Goal: Submit feedback/report problem

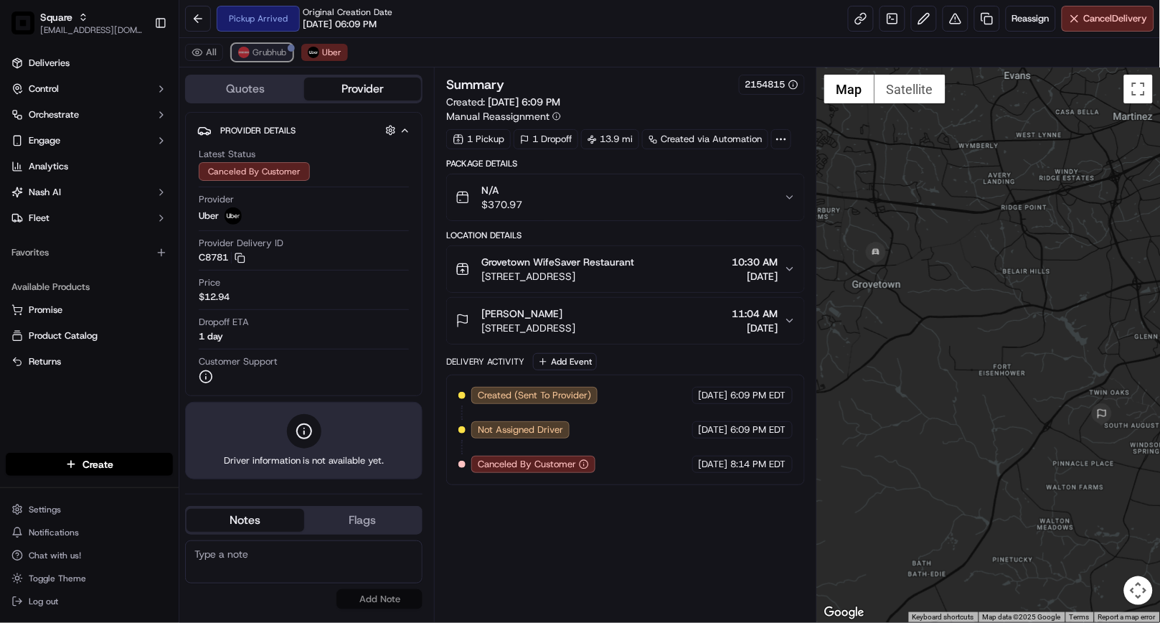
click at [266, 55] on span "Grubhub" at bounding box center [270, 52] width 34 height 11
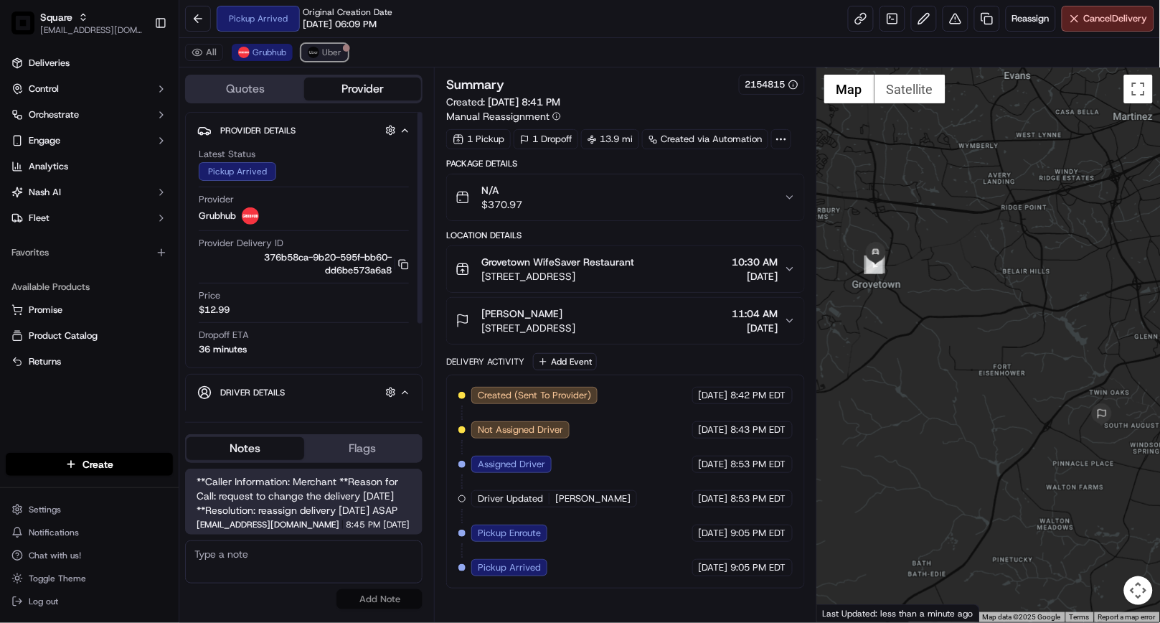
click at [334, 54] on span "Uber" at bounding box center [331, 52] width 19 height 11
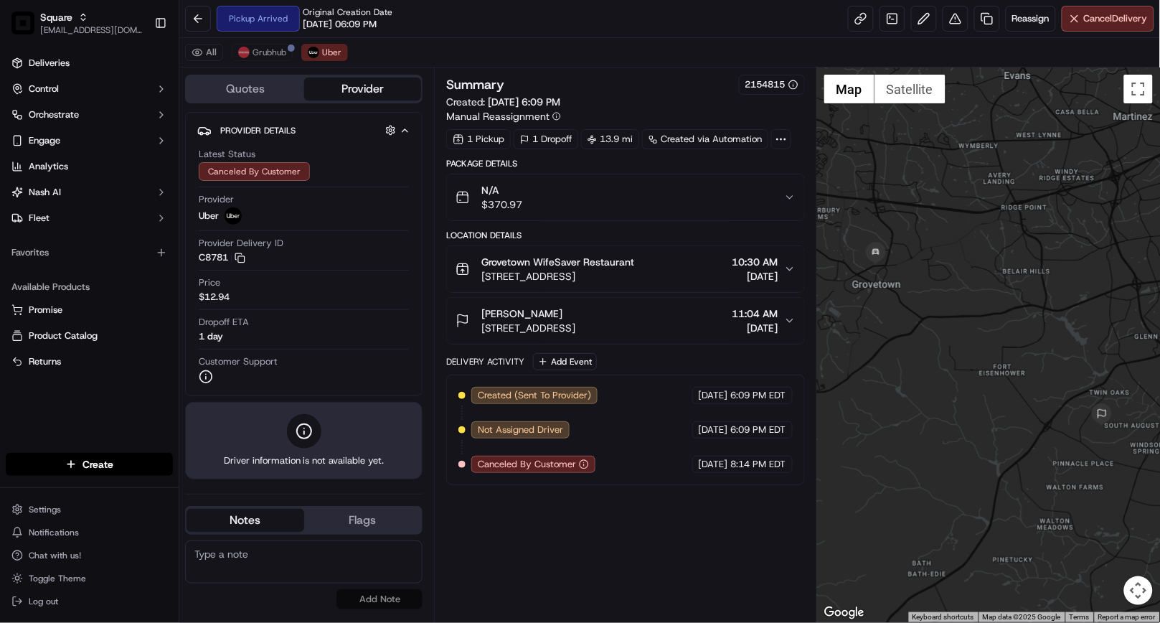
click at [273, 565] on textarea at bounding box center [303, 561] width 237 height 43
paste textarea "Caller Details: Merchant Reason for call: Customer will pickup the food tonight…"
type textarea "Caller Details: Merchant Reason for call: Customer will pickup the food tonight…"
click at [364, 601] on button "Add Note" at bounding box center [379, 599] width 86 height 20
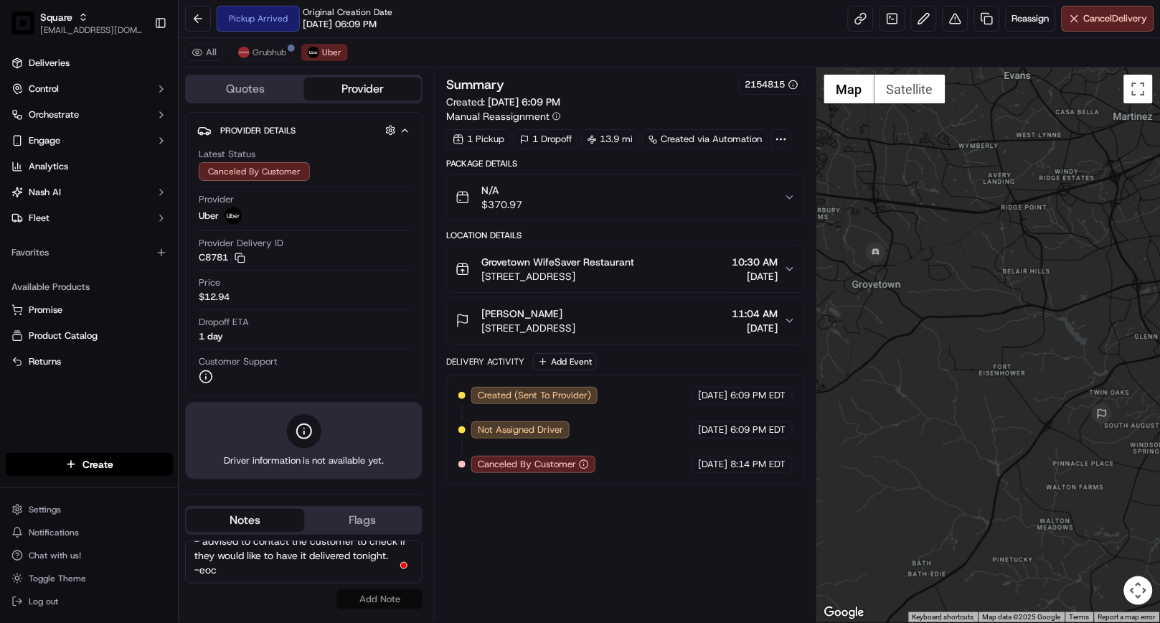
scroll to position [0, 0]
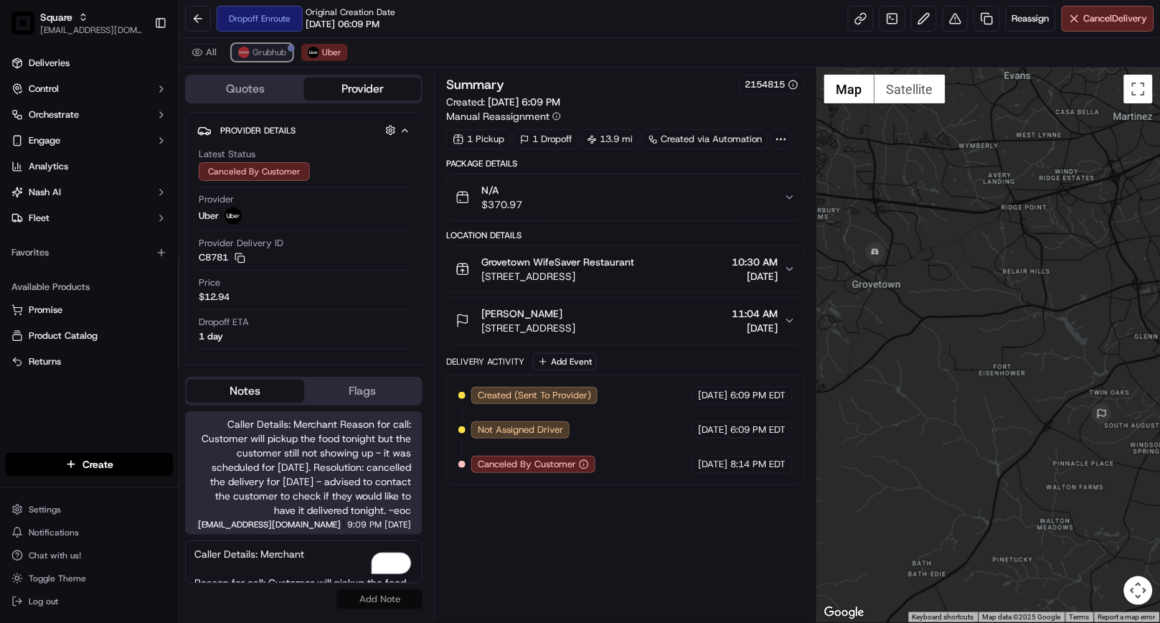
click at [265, 60] on button "Grubhub" at bounding box center [262, 52] width 61 height 17
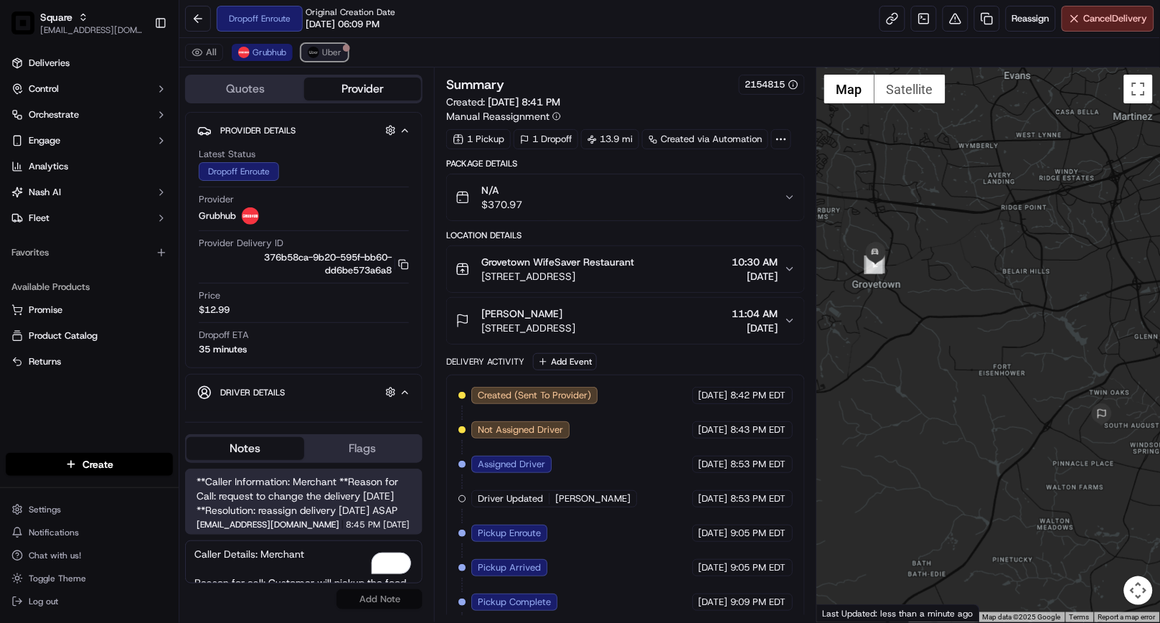
click at [328, 58] on span "Uber" at bounding box center [331, 52] width 19 height 11
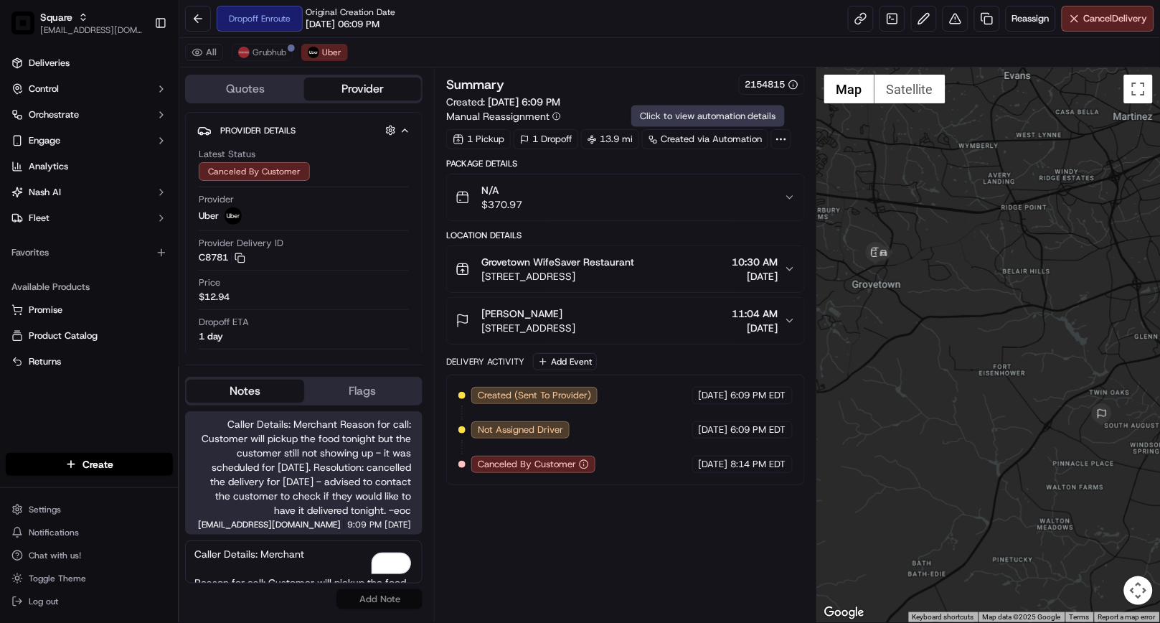
click at [649, 52] on div "All Grubhub Uber" at bounding box center [669, 52] width 981 height 29
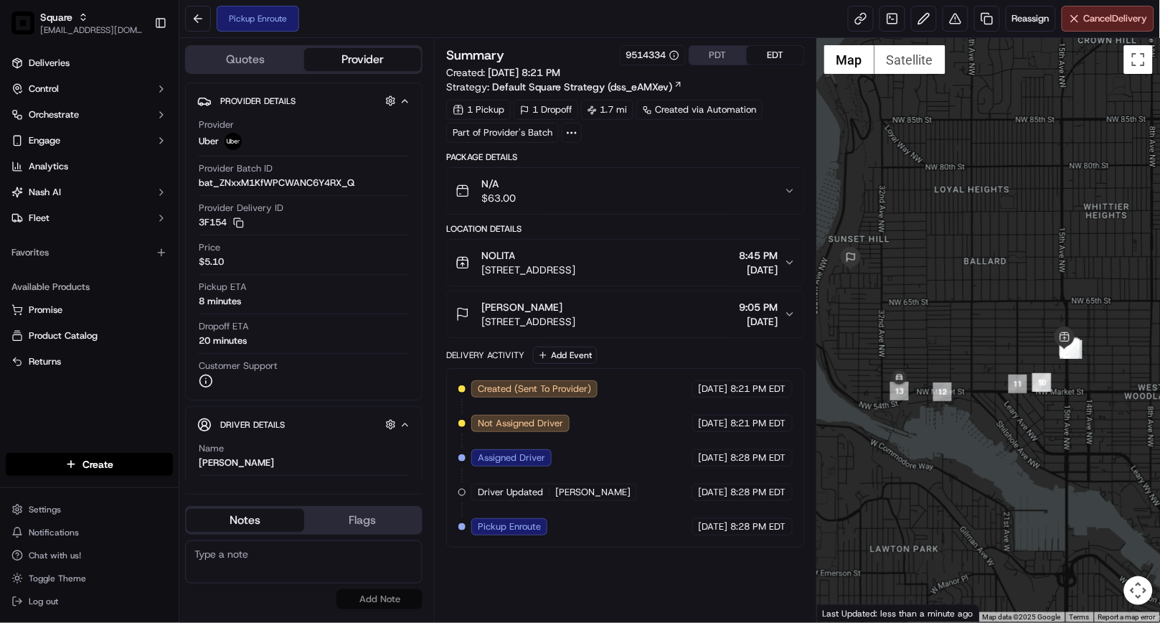
drag, startPoint x: 1055, startPoint y: 472, endPoint x: 1024, endPoint y: 450, distance: 38.0
click at [1024, 450] on div at bounding box center [988, 330] width 343 height 584
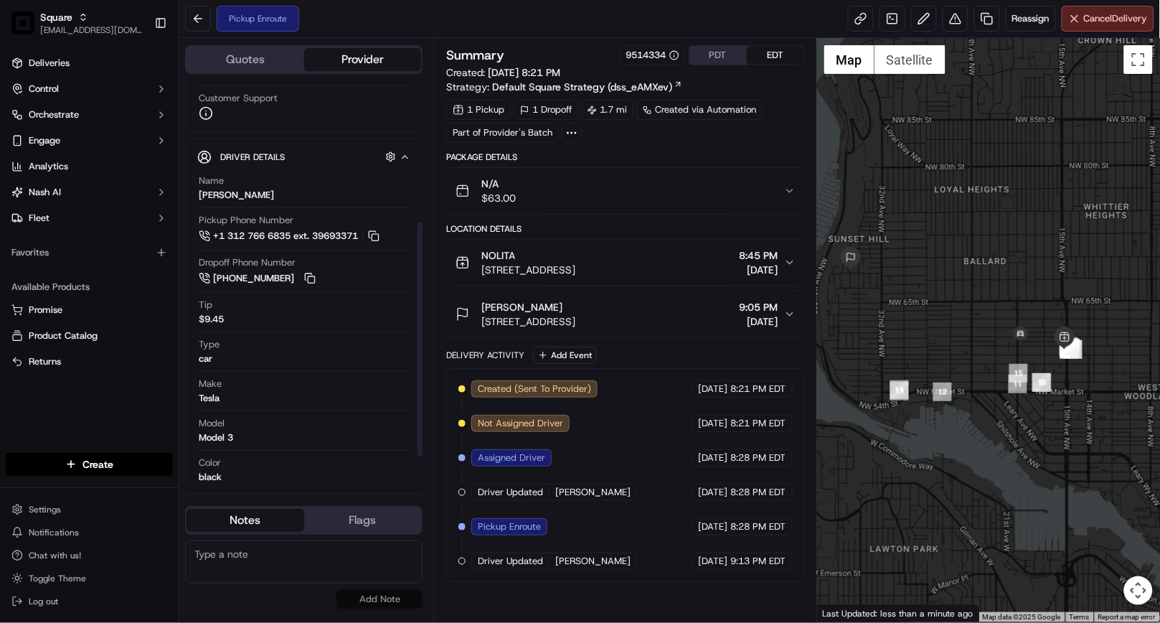
scroll to position [283, 0]
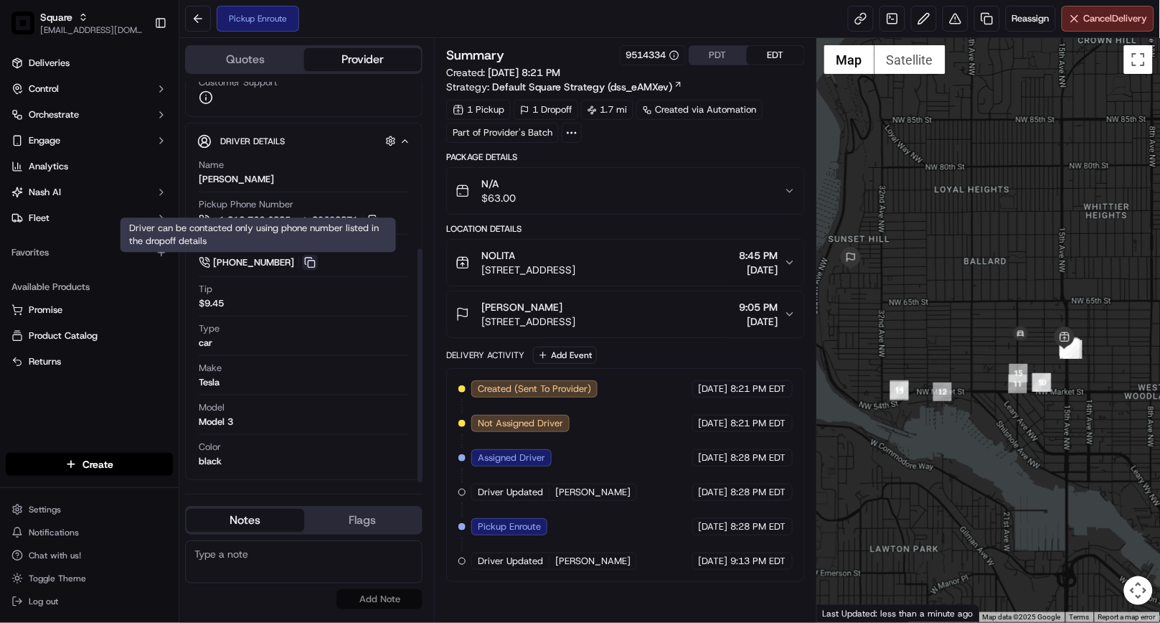
click at [309, 264] on button at bounding box center [310, 263] width 16 height 16
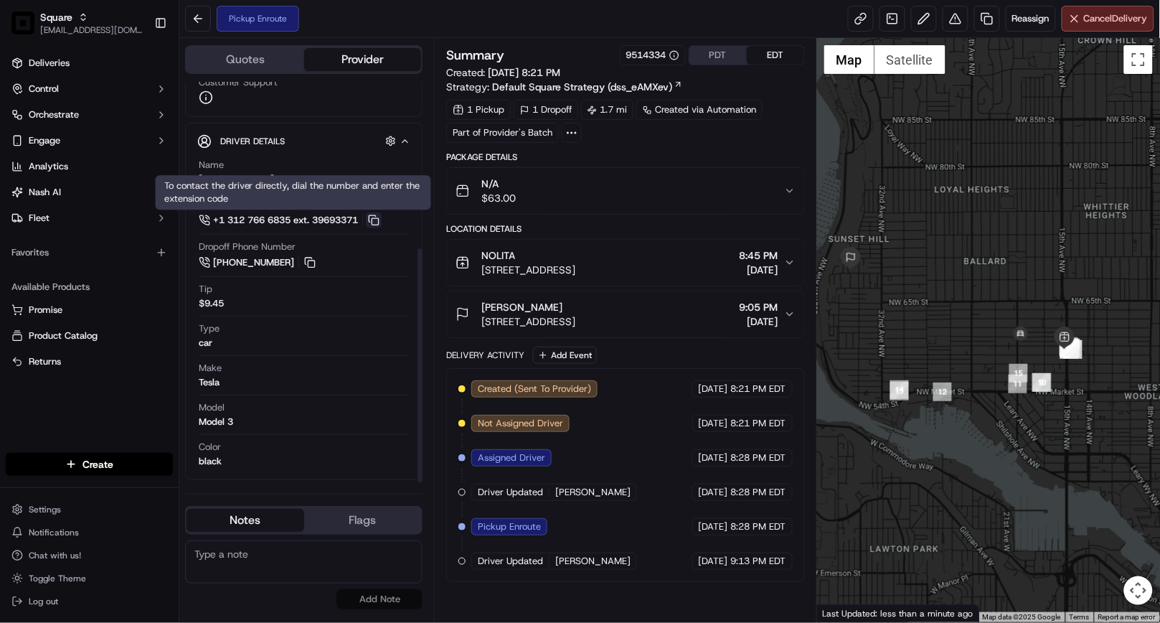
click at [378, 221] on button at bounding box center [374, 220] width 16 height 16
click at [680, 225] on div "Location Details" at bounding box center [625, 228] width 358 height 11
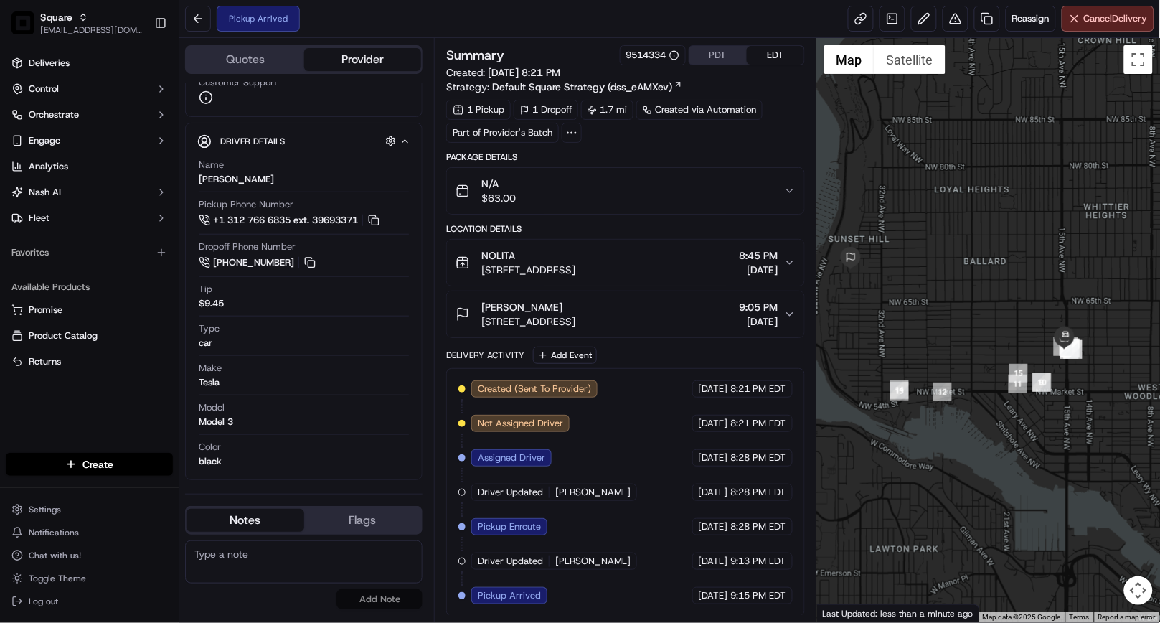
click at [709, 345] on div "Package Details N/A $63.00 Location Details NOLITA 5909 15th Ave NW, Seattle, W…" at bounding box center [625, 383] width 358 height 465
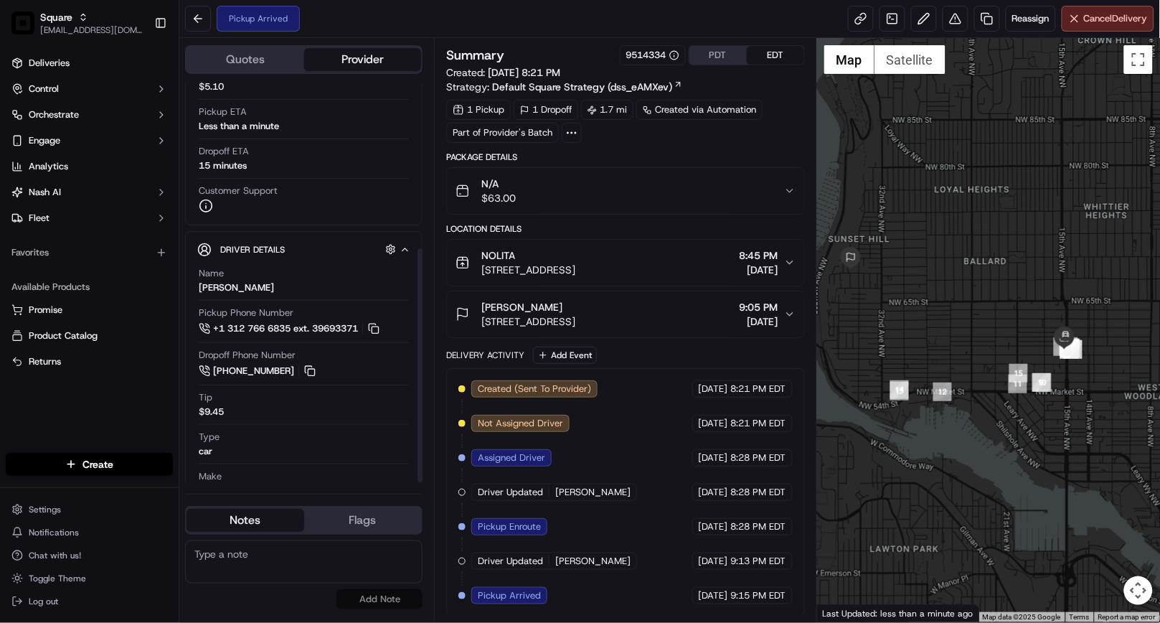
scroll to position [0, 0]
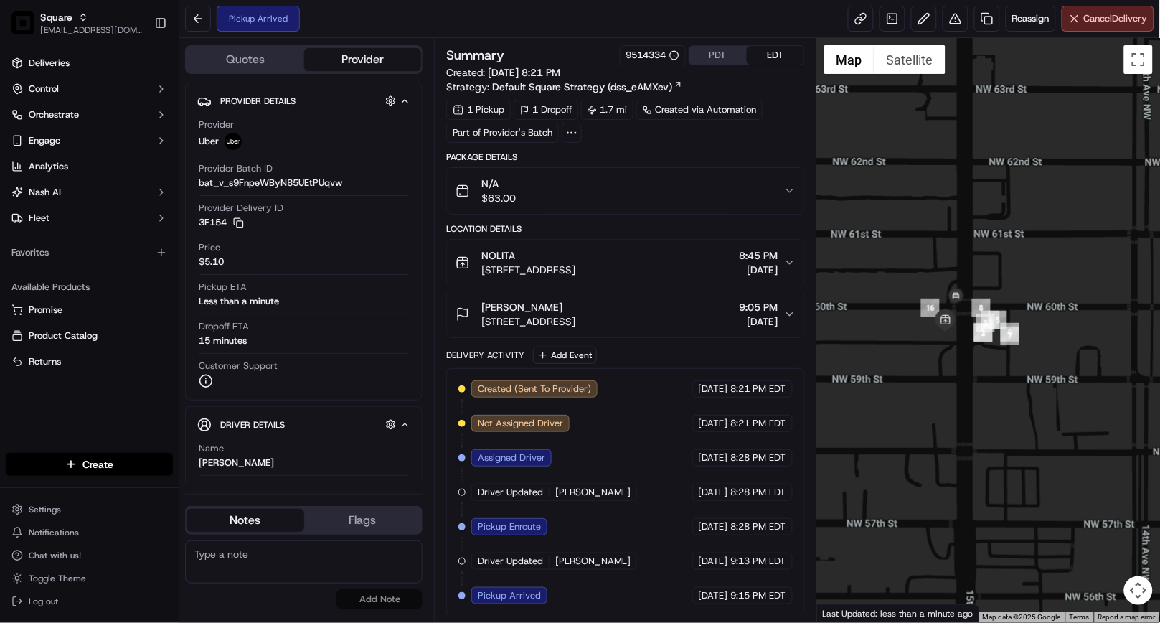
drag, startPoint x: 981, startPoint y: 354, endPoint x: 1150, endPoint y: 448, distance: 194.0
click at [1150, 448] on div at bounding box center [988, 330] width 343 height 584
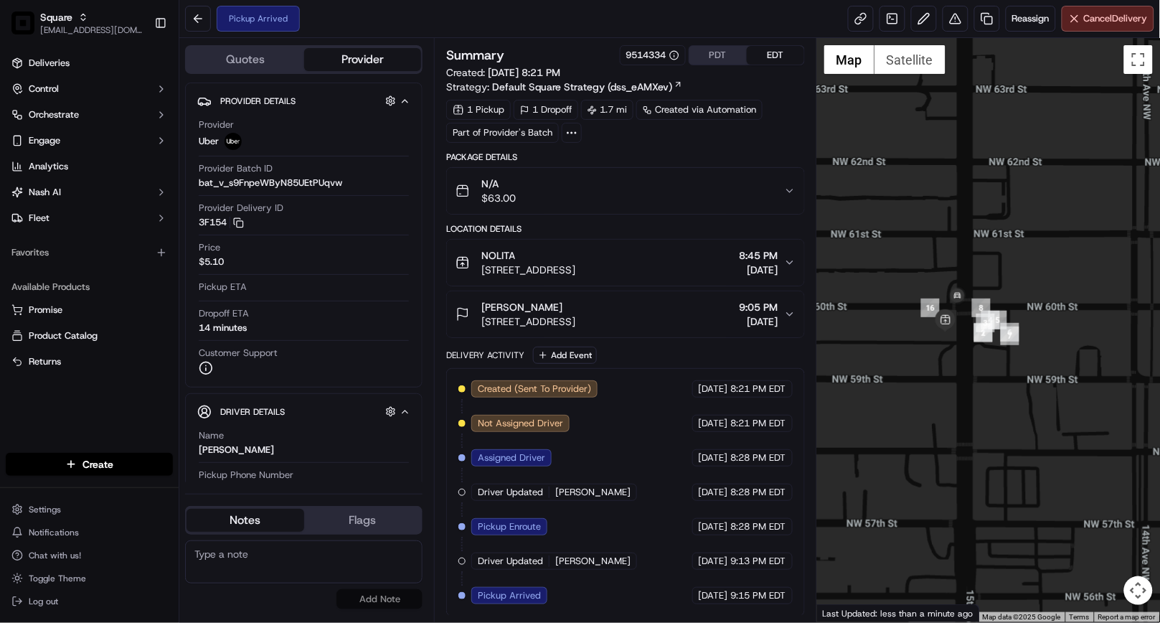
click at [643, 348] on div "Delivery Activity Add Event" at bounding box center [625, 355] width 358 height 17
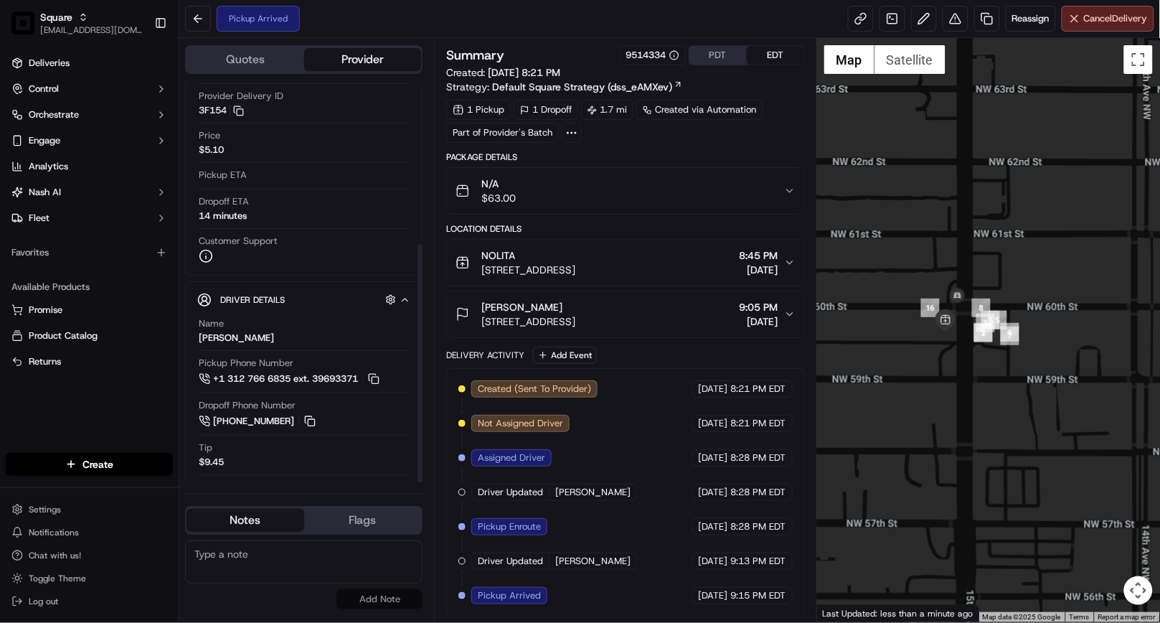
scroll to position [270, 0]
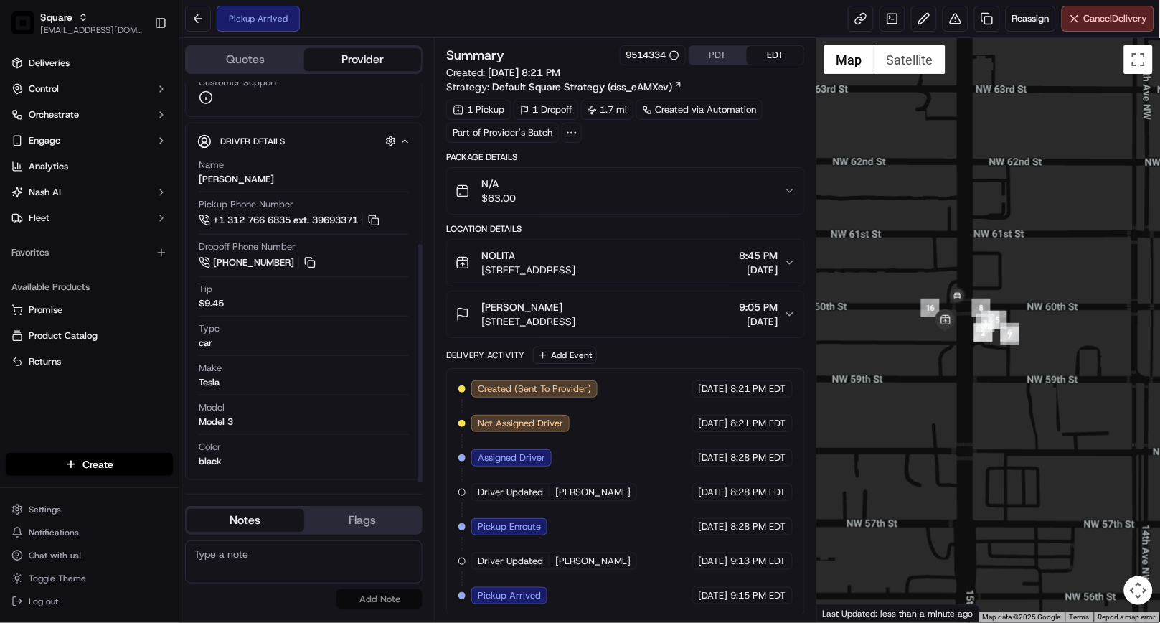
click at [284, 562] on textarea at bounding box center [303, 561] width 237 height 43
paste textarea "Caller Details: End-Customer Reason for call: Status update Resolution: While c…"
type textarea "Caller Details: End-Customer Reason for call: Status update Resolution: While c…"
click at [254, 524] on button "Notes" at bounding box center [246, 520] width 118 height 23
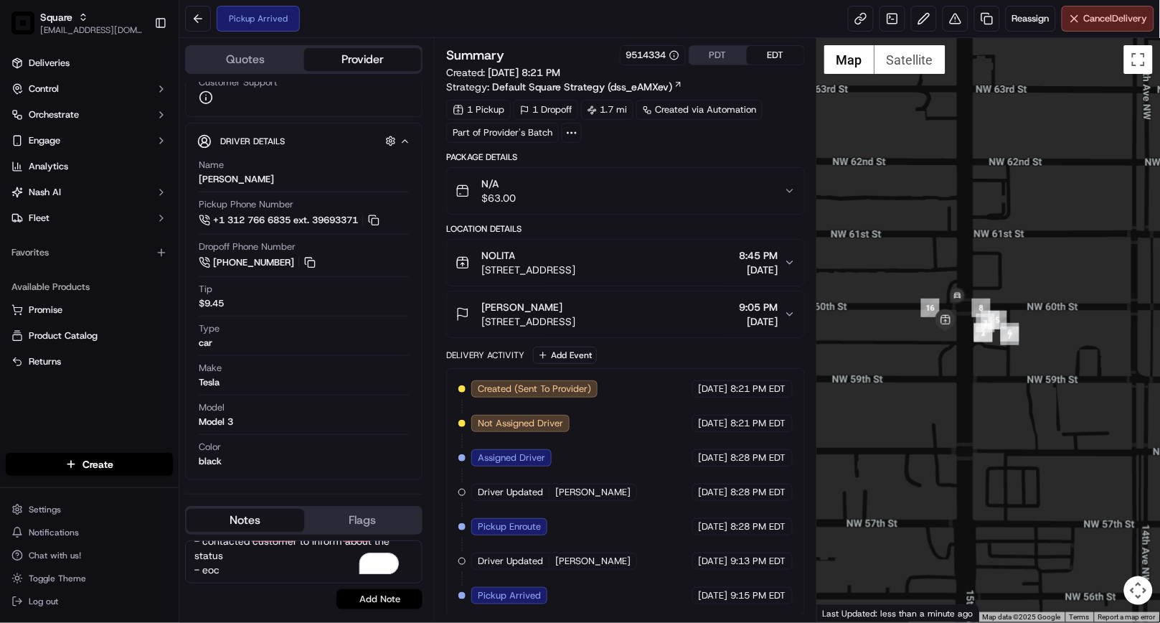
click at [367, 601] on button "Add Note" at bounding box center [379, 599] width 86 height 20
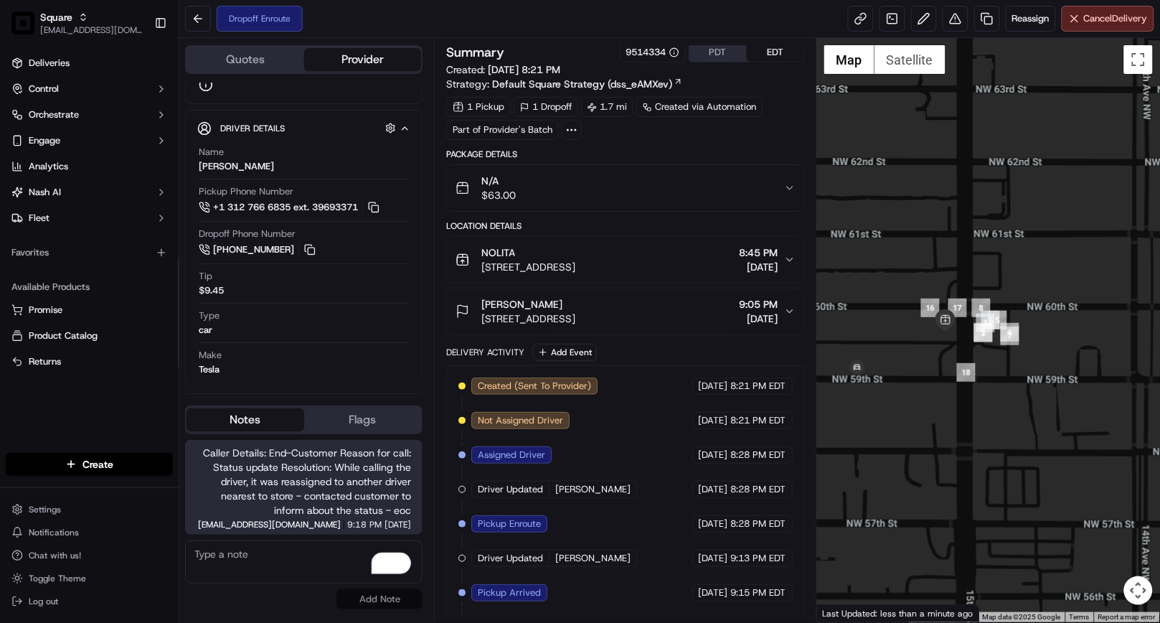
scroll to position [270, 0]
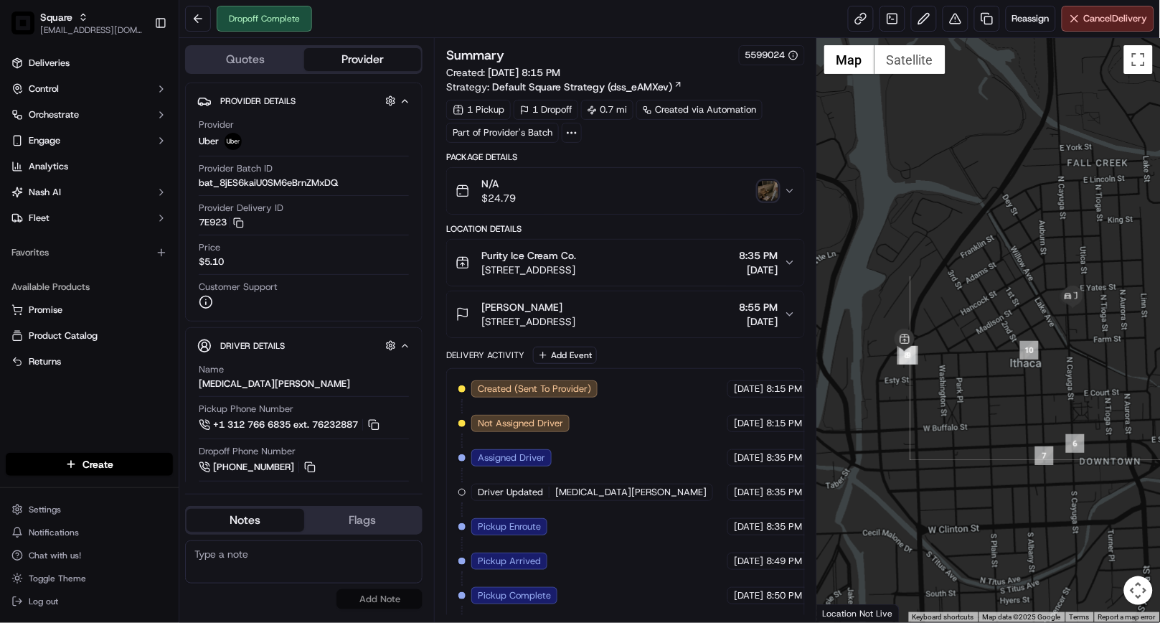
click at [793, 191] on icon "button" at bounding box center [789, 190] width 11 height 11
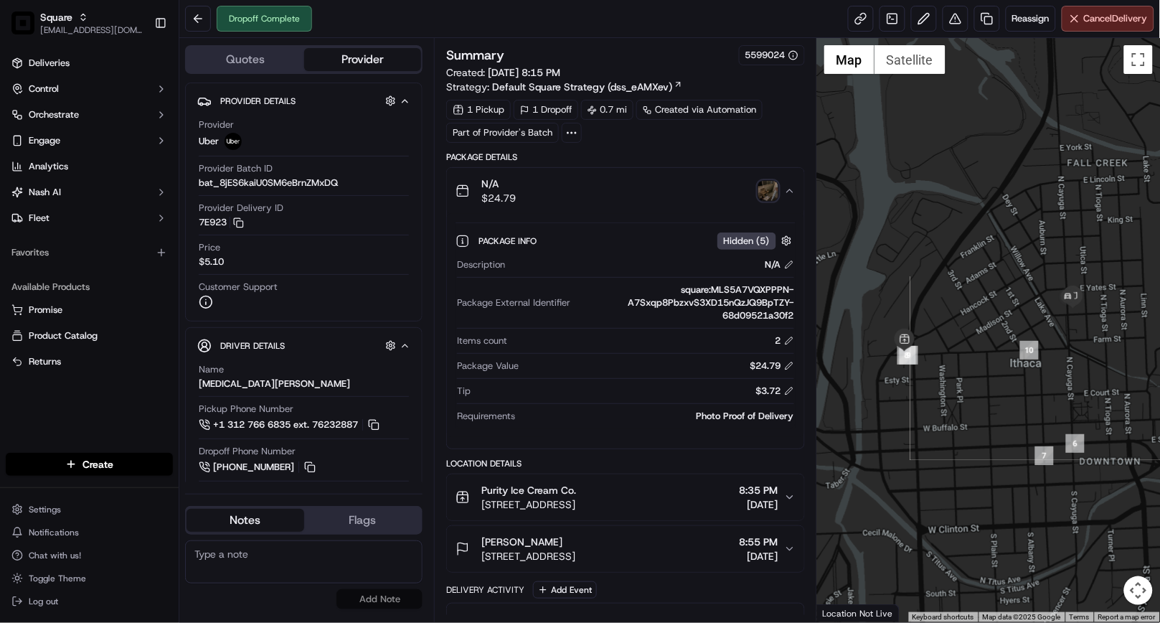
click at [787, 192] on icon "button" at bounding box center [790, 190] width 6 height 3
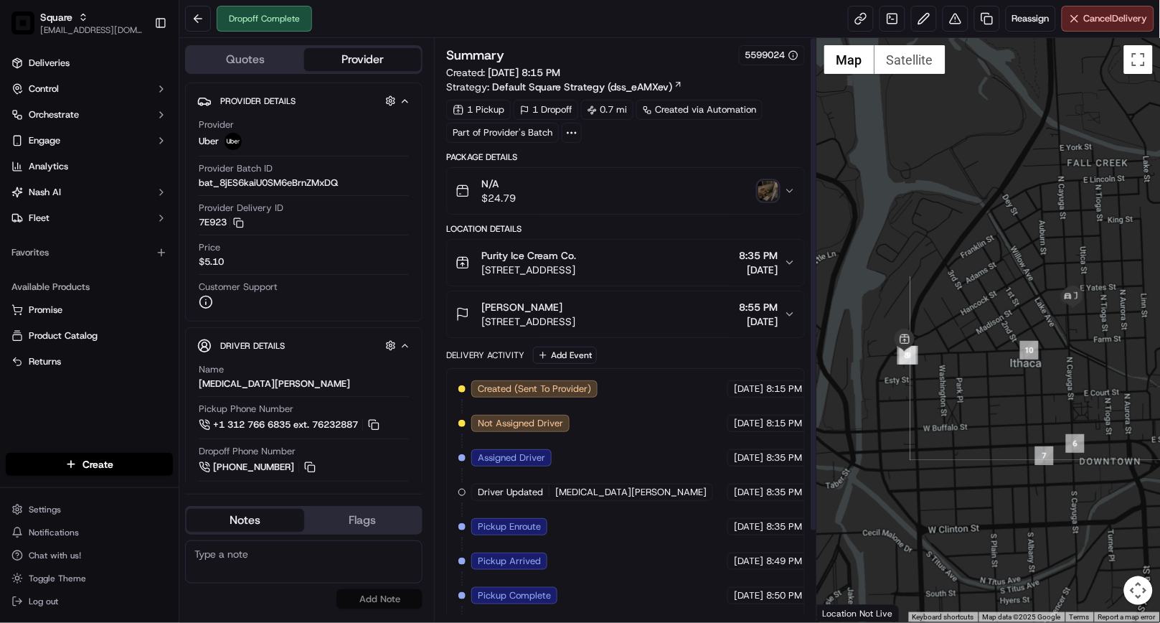
click at [771, 188] on img "button" at bounding box center [768, 191] width 20 height 20
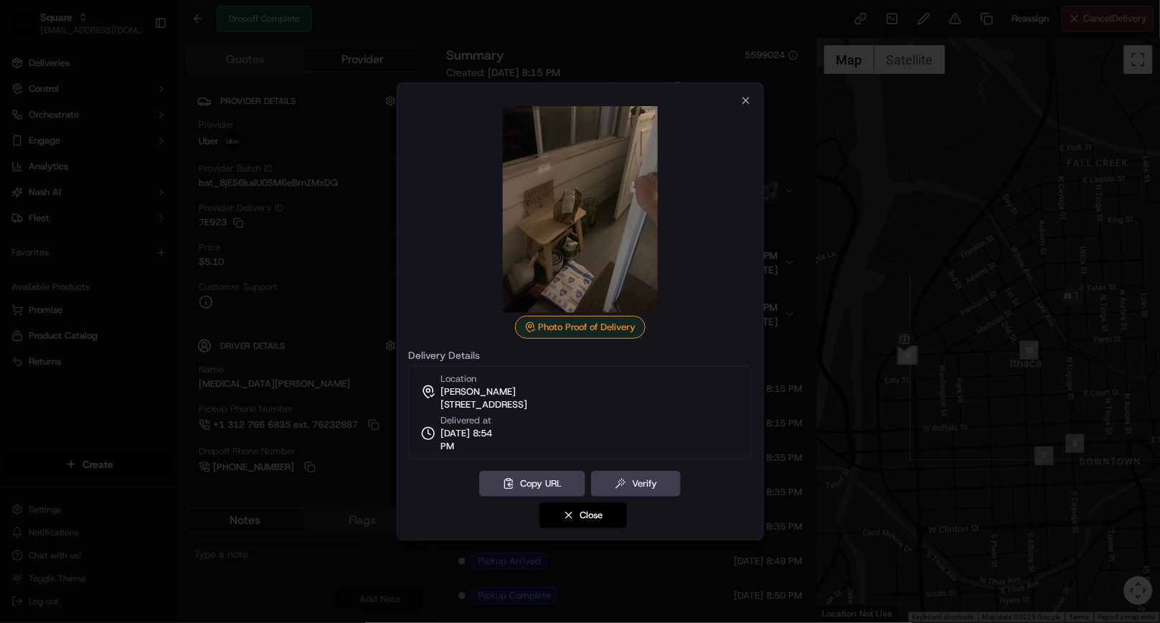
click at [377, 307] on div at bounding box center [580, 311] width 1160 height 623
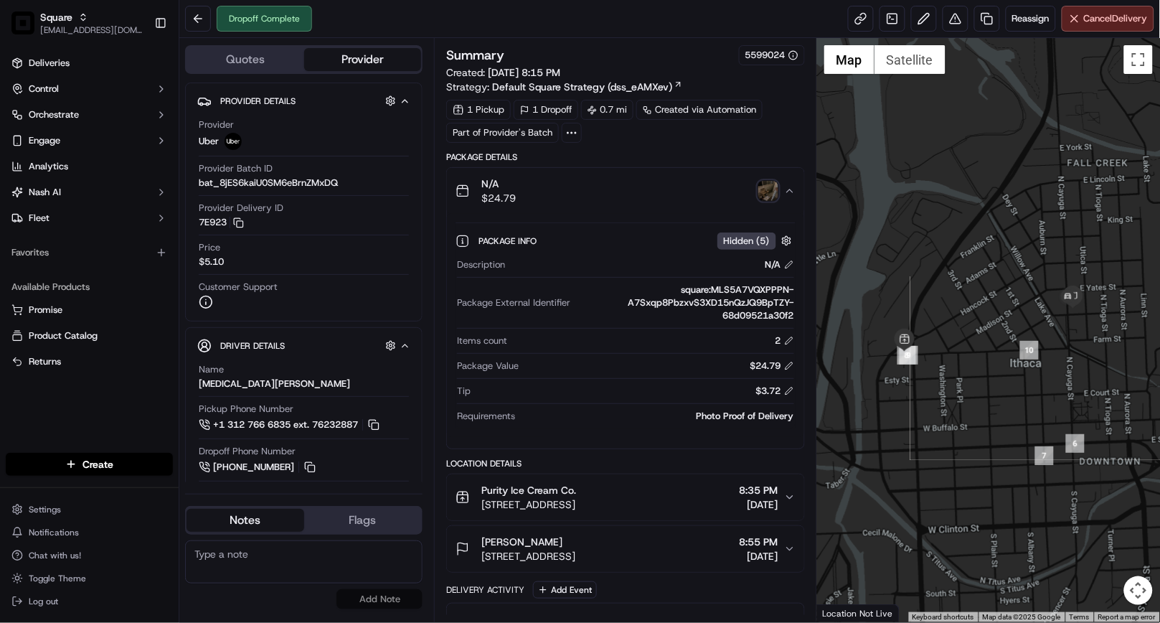
click at [793, 192] on icon "button" at bounding box center [789, 190] width 11 height 11
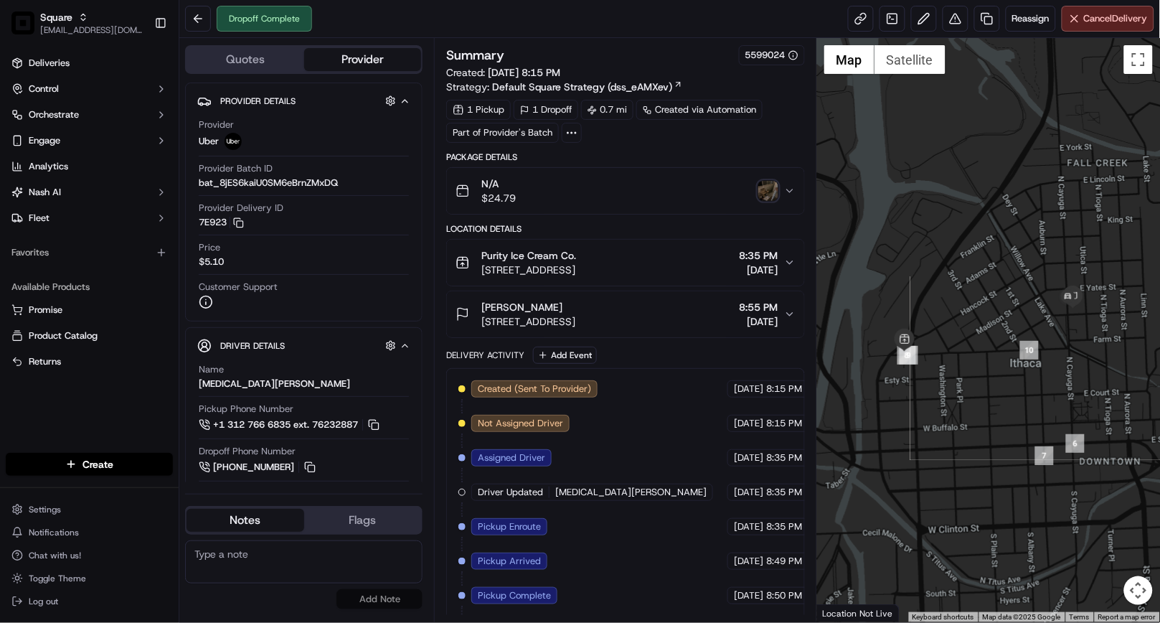
click at [786, 263] on icon "button" at bounding box center [789, 262] width 11 height 11
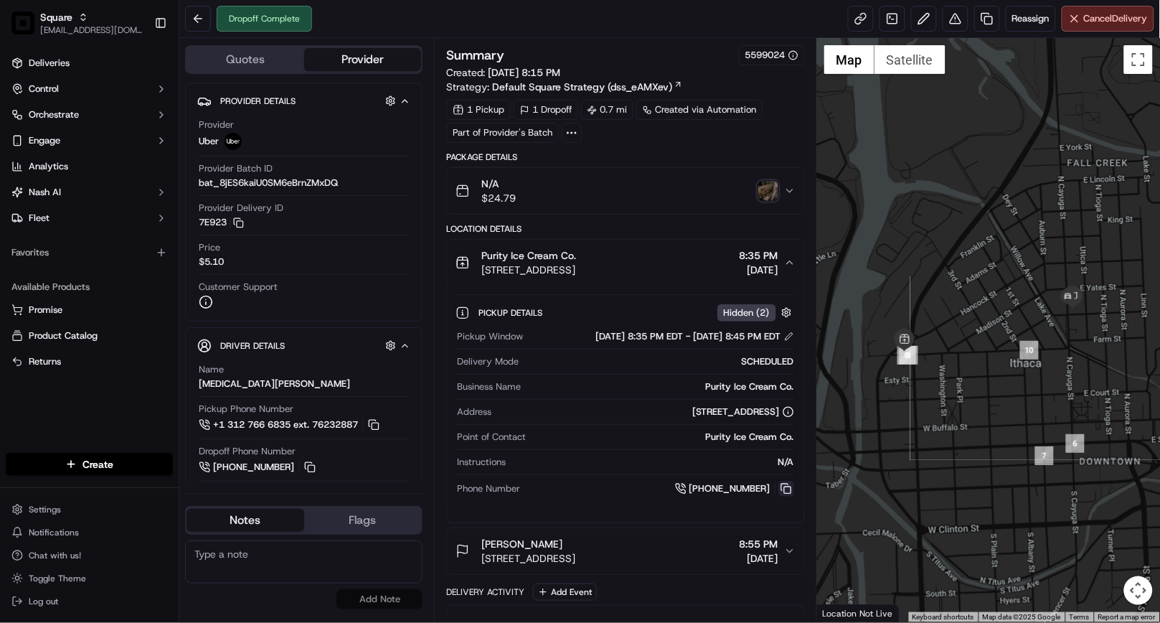
click at [783, 492] on button at bounding box center [786, 489] width 16 height 16
click at [768, 196] on img "button" at bounding box center [768, 191] width 20 height 20
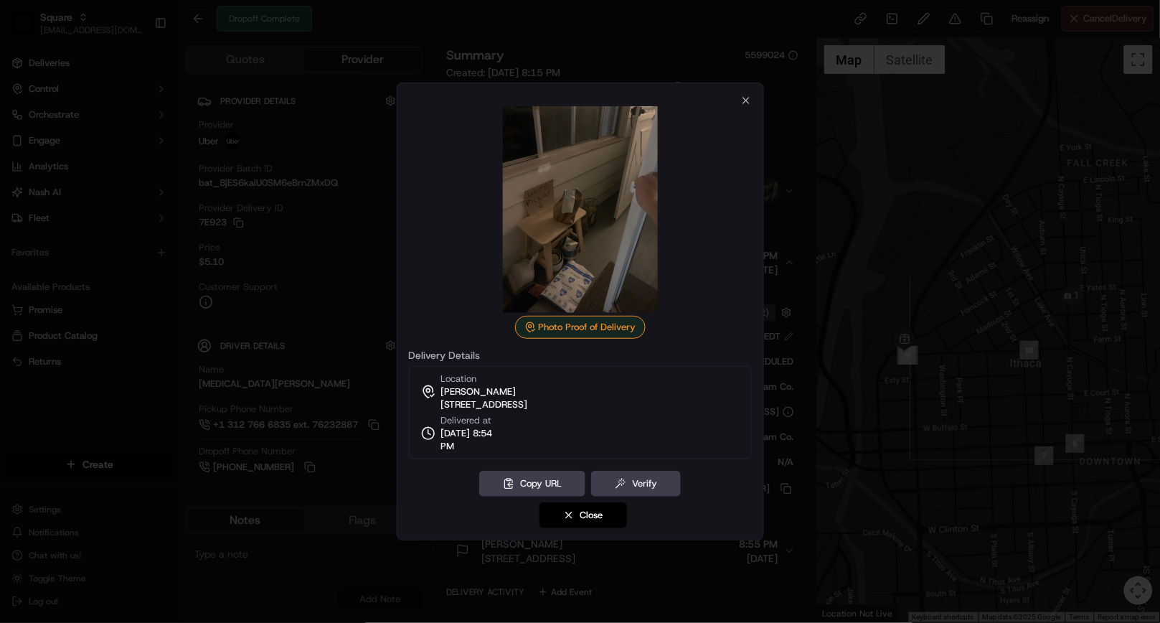
click at [913, 300] on div at bounding box center [580, 311] width 1160 height 623
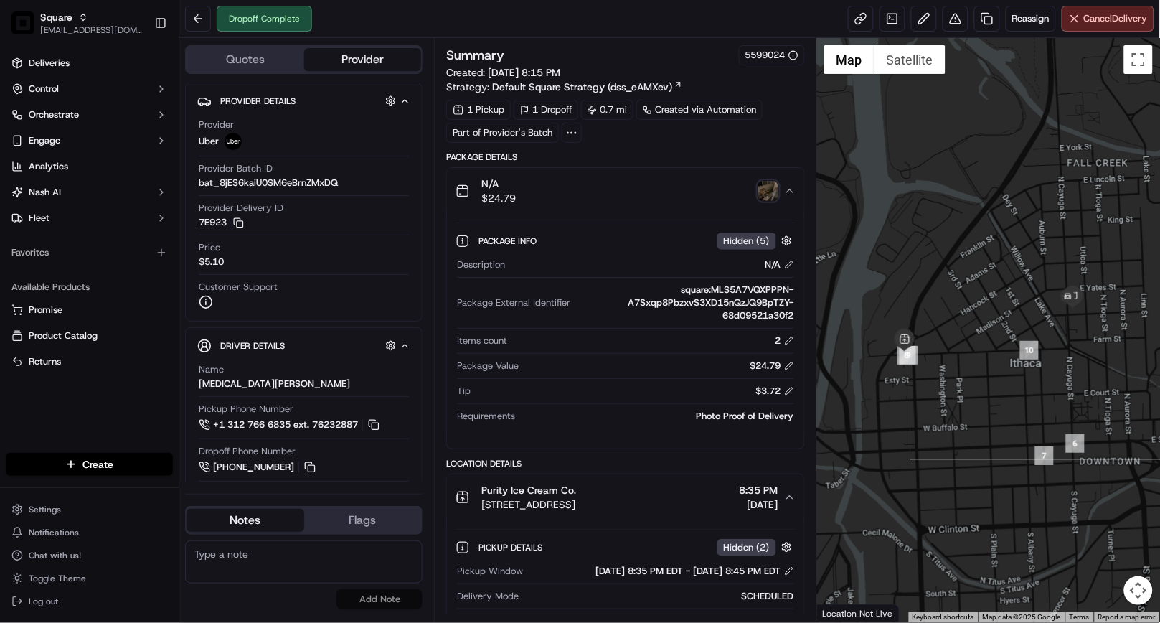
click at [785, 190] on icon "button" at bounding box center [789, 190] width 11 height 11
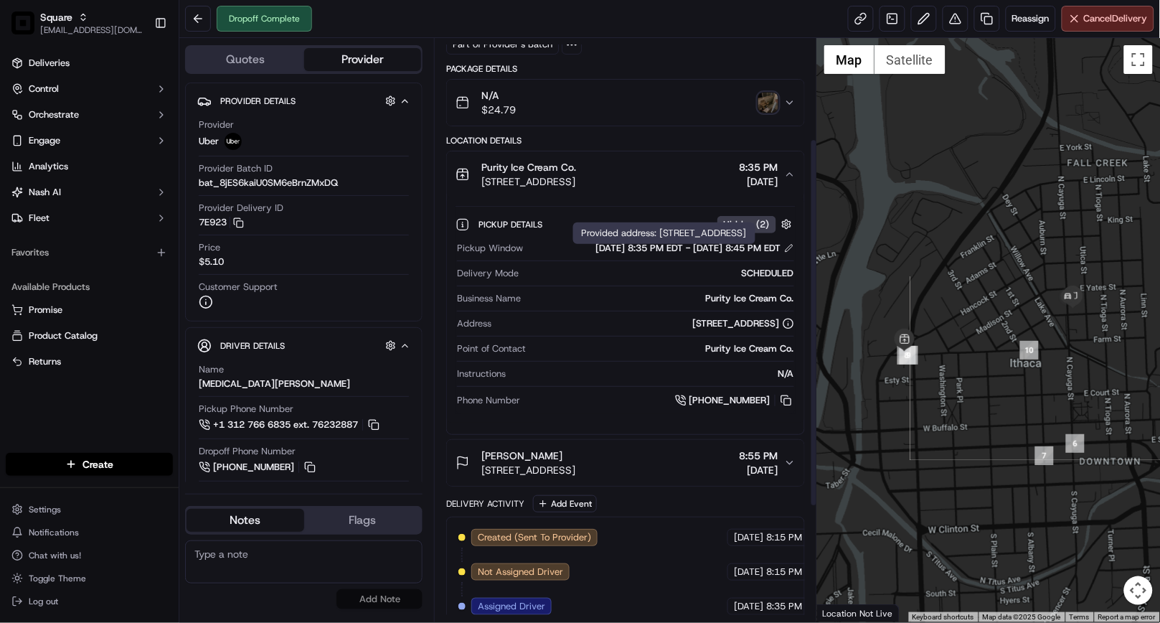
scroll to position [159, 0]
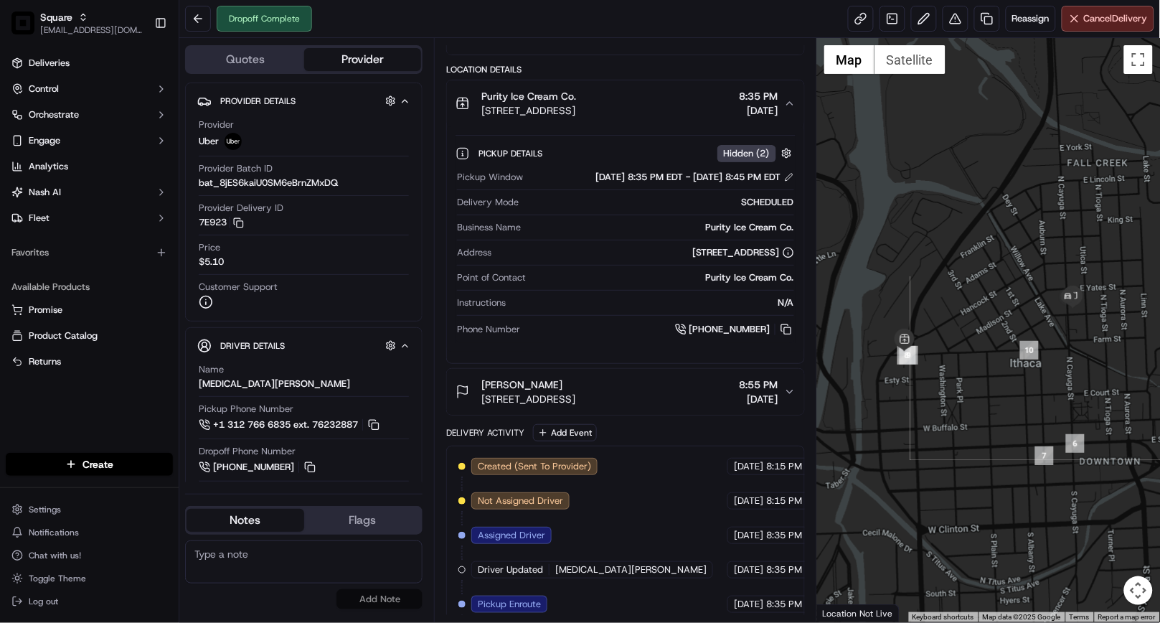
click at [791, 102] on icon "button" at bounding box center [789, 103] width 11 height 11
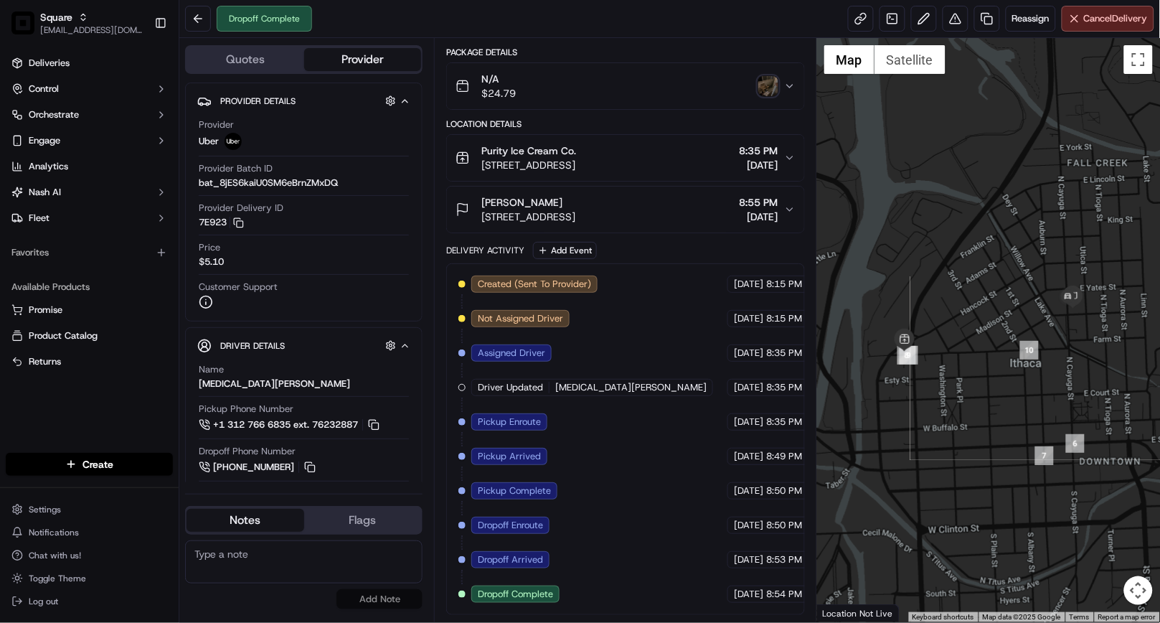
click at [785, 204] on icon "button" at bounding box center [789, 209] width 11 height 11
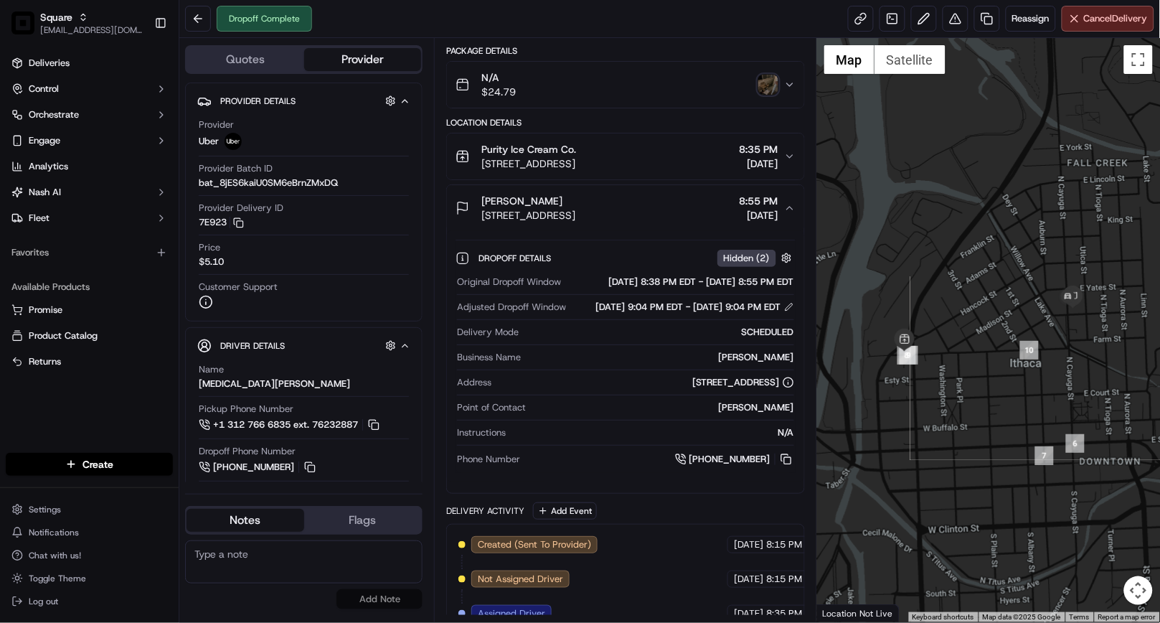
click at [439, 325] on div "Summary 5599024 Created: 09/21/2025 8:15 PM Strategy: Default Square Strategy (…" at bounding box center [625, 330] width 382 height 584
click at [560, 29] on div "Dropoff Complete Reassign Cancel Delivery" at bounding box center [669, 19] width 981 height 38
drag, startPoint x: 528, startPoint y: 18, endPoint x: 517, endPoint y: 22, distance: 12.0
click at [527, 19] on div "Dropoff Complete Reassign Cancel Delivery" at bounding box center [669, 19] width 981 height 38
click at [770, 13] on div "Dropoff Complete Reassign Cancel Delivery" at bounding box center [669, 19] width 981 height 38
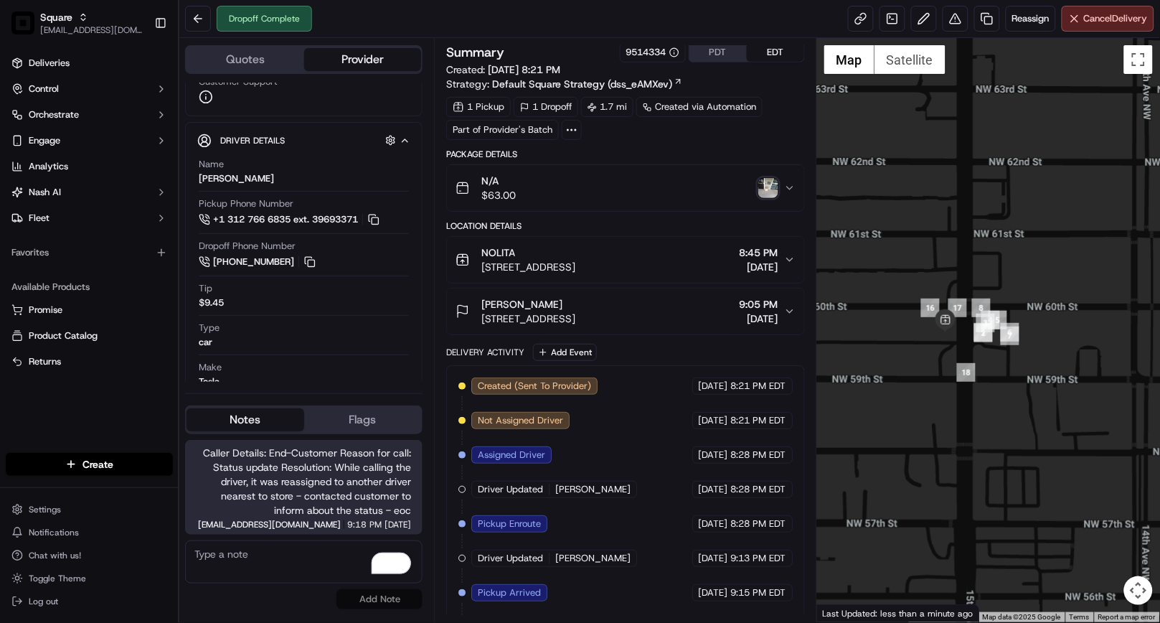
scroll to position [141, 0]
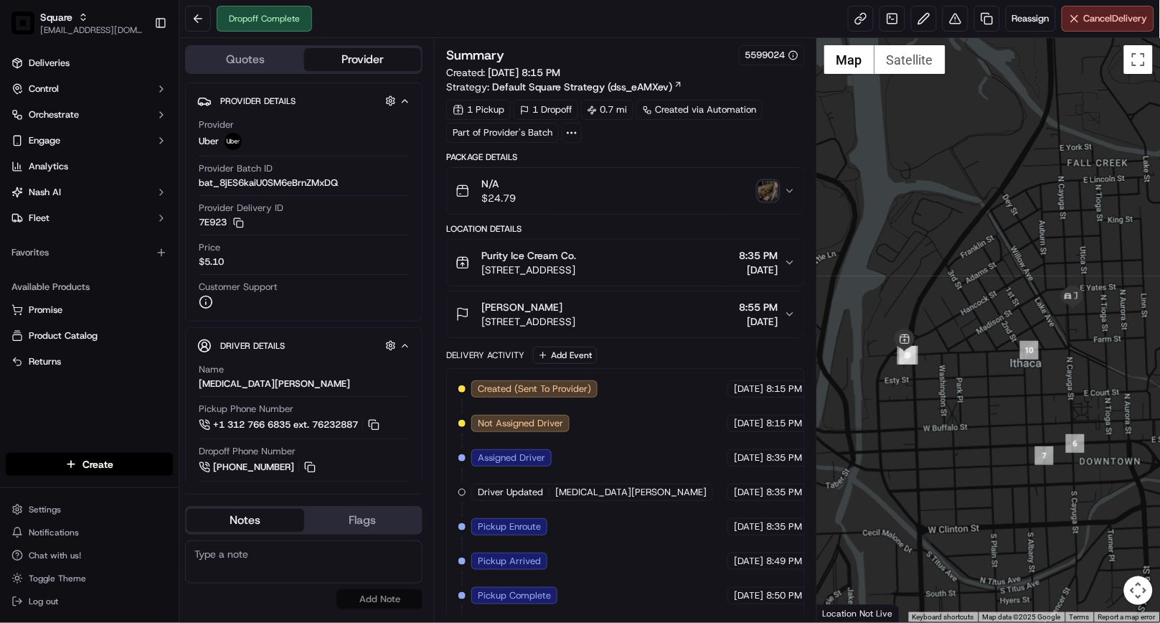
click at [771, 187] on img "button" at bounding box center [768, 191] width 20 height 20
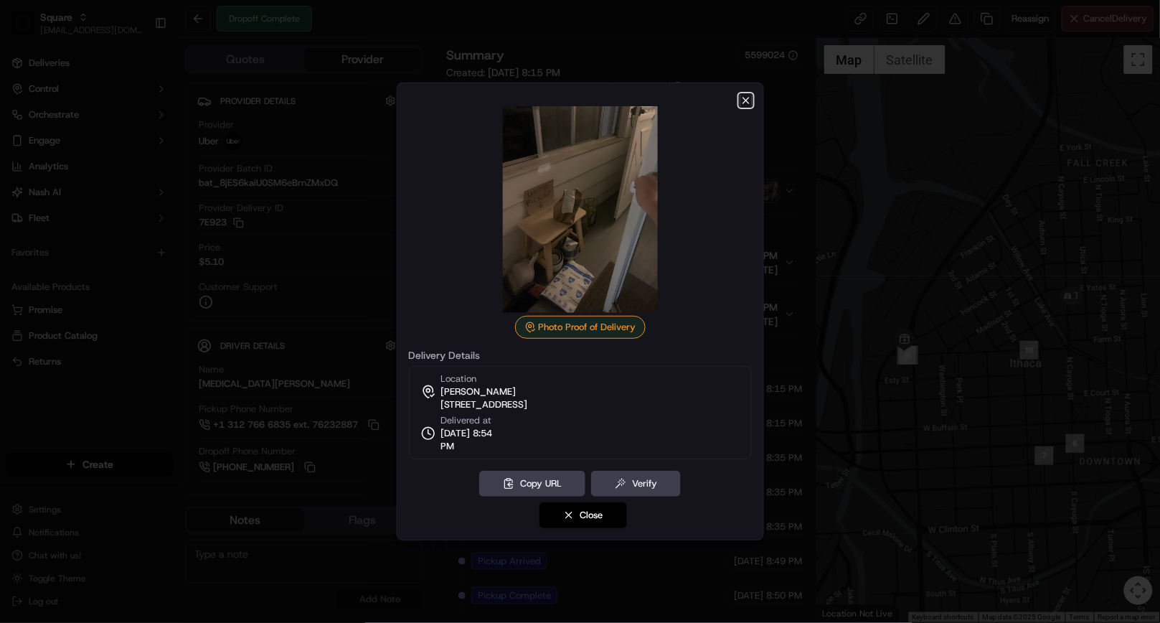
click at [746, 102] on icon "button" at bounding box center [745, 100] width 11 height 11
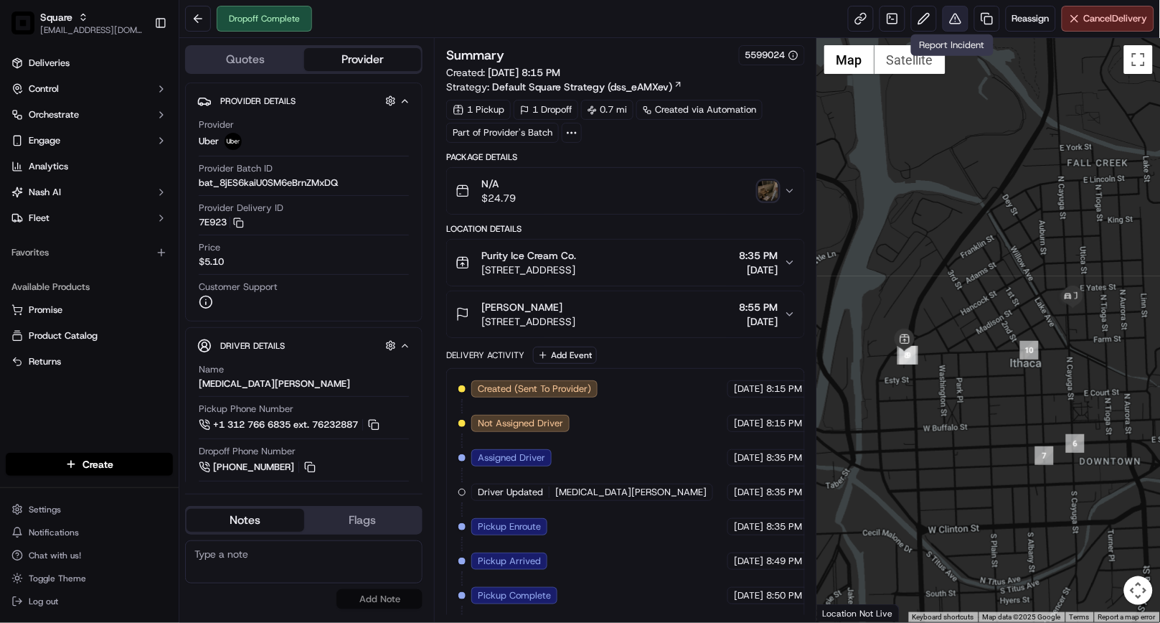
click at [956, 23] on button at bounding box center [956, 19] width 26 height 26
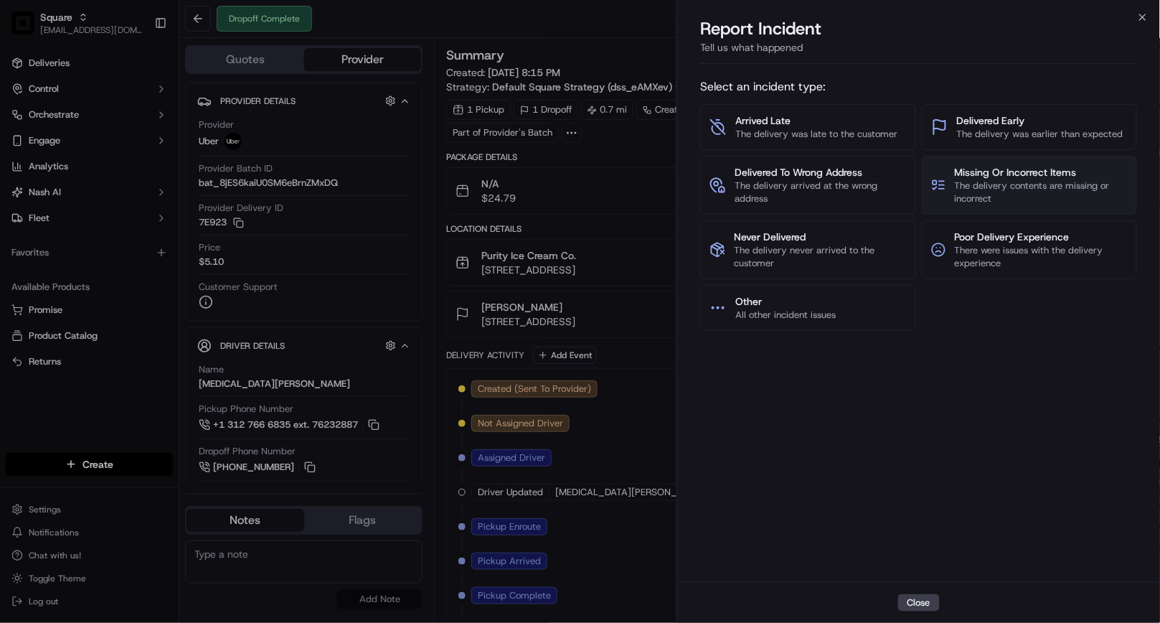
click at [1029, 174] on span "Missing Or Incorrect Items" at bounding box center [1041, 172] width 173 height 14
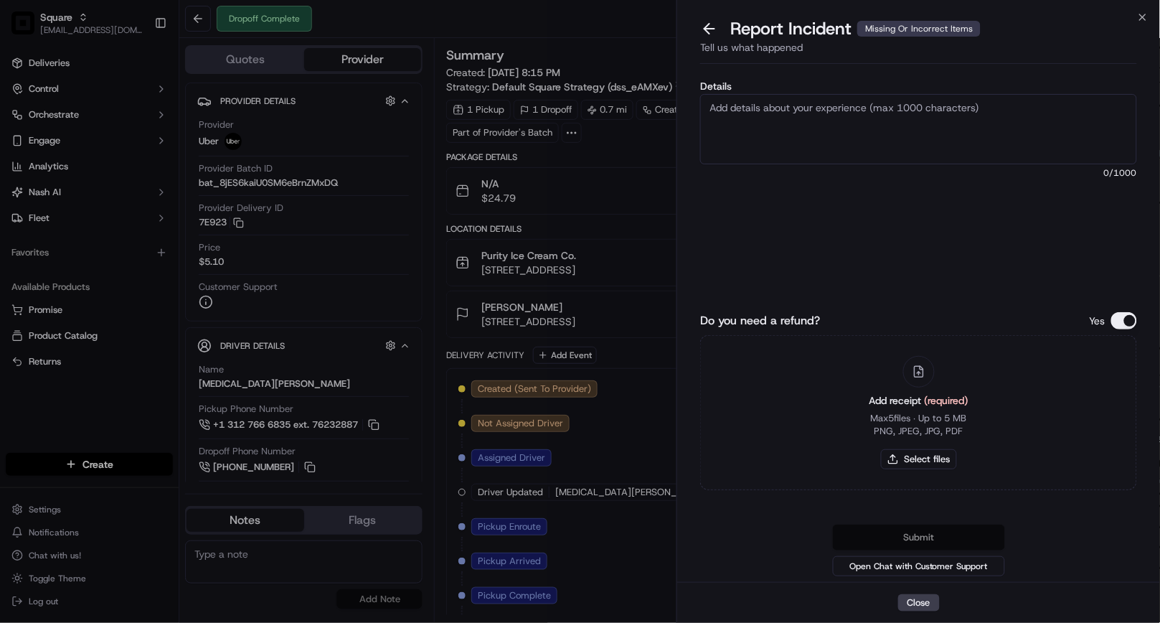
click at [1120, 314] on button "Do you need a refund?" at bounding box center [1124, 320] width 26 height 17
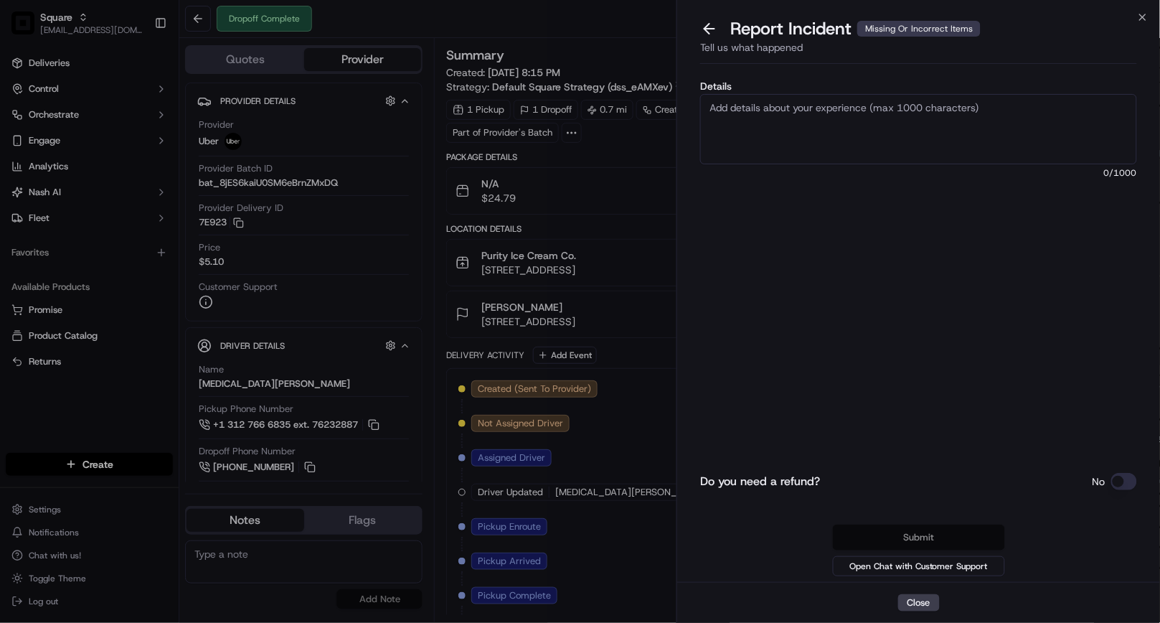
click at [792, 139] on textarea "Details" at bounding box center [918, 129] width 437 height 70
drag, startPoint x: 794, startPoint y: 132, endPoint x: 931, endPoint y: 117, distance: 137.9
click at [931, 117] on textarea "Details" at bounding box center [918, 129] width 437 height 70
click at [931, 116] on textarea "Details" at bounding box center [918, 129] width 437 height 70
click at [881, 120] on textarea "Missing 20 chicken nuggets" at bounding box center [918, 129] width 437 height 70
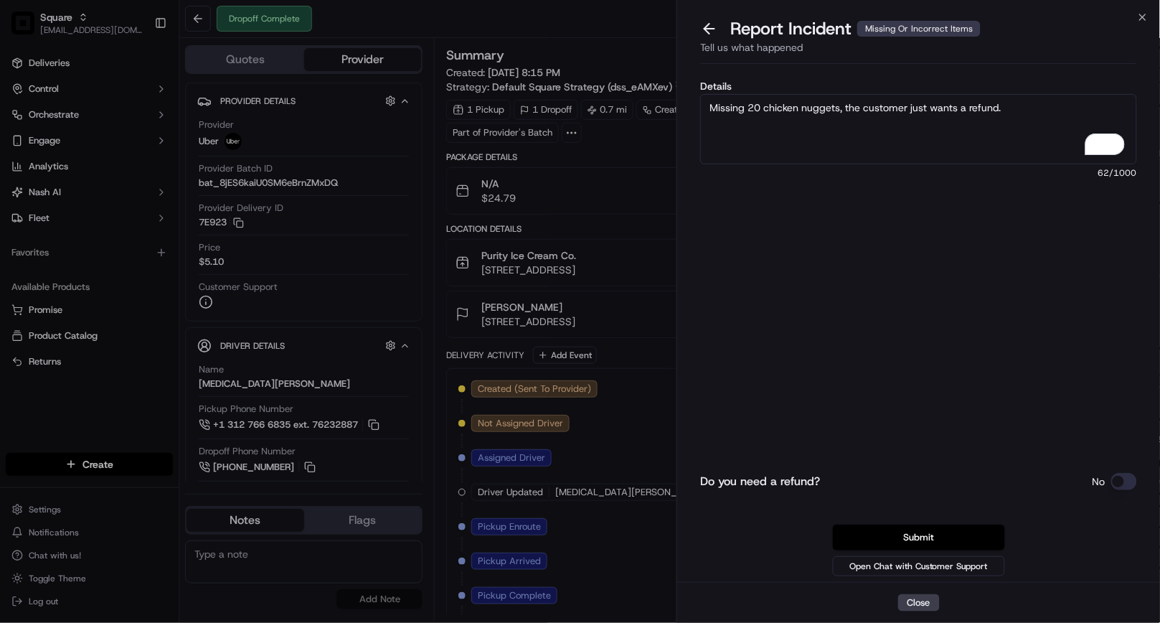
click at [1014, 105] on textarea "Missing 20 chicken nuggets, the customer just wants a refund." at bounding box center [918, 129] width 437 height 70
click at [1076, 110] on textarea "Missing 20 chicken nuggets, the customer just wants a refund and no longer want…" at bounding box center [918, 129] width 437 height 70
click at [867, 122] on textarea "Missing 20 chicken nuggets, the customer just wants a refund and no longer want…" at bounding box center [918, 129] width 437 height 70
type textarea "Missing 20 chicken nuggets, the customer just wants a refund and no longer want…"
click at [824, 289] on div "Details Missing 20 chicken nuggets, the customer just wants a refund and no lon…" at bounding box center [918, 325] width 437 height 507
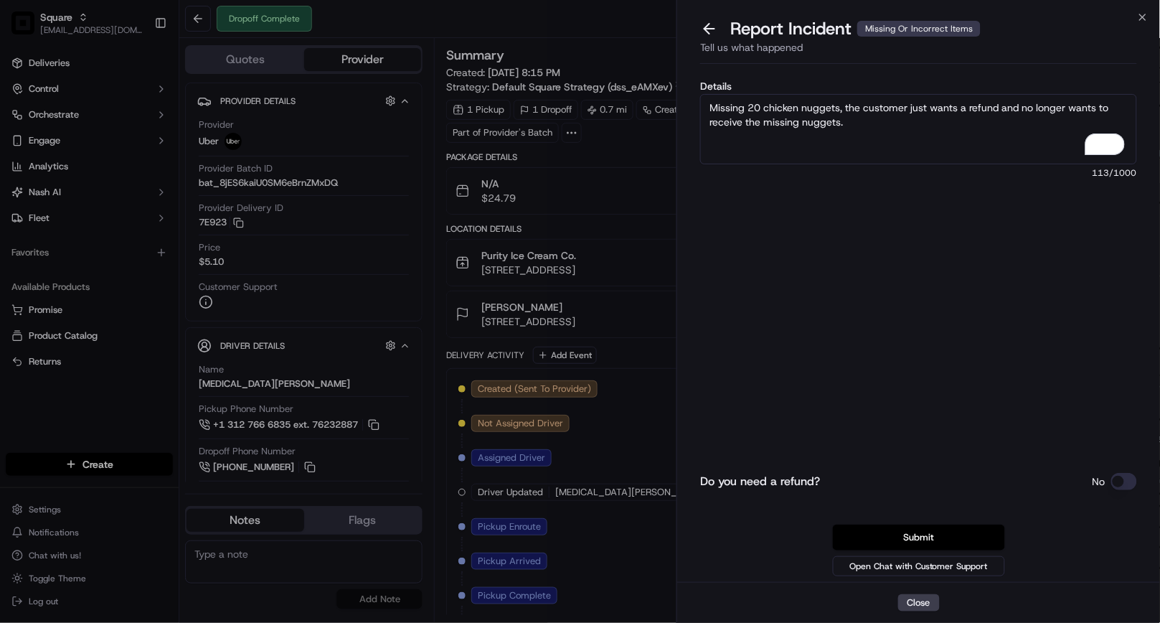
click at [765, 273] on div "Details Missing 20 chicken nuggets, the customer just wants a refund and no lon…" at bounding box center [918, 180] width 437 height 199
click at [911, 529] on button "Submit" at bounding box center [919, 537] width 172 height 26
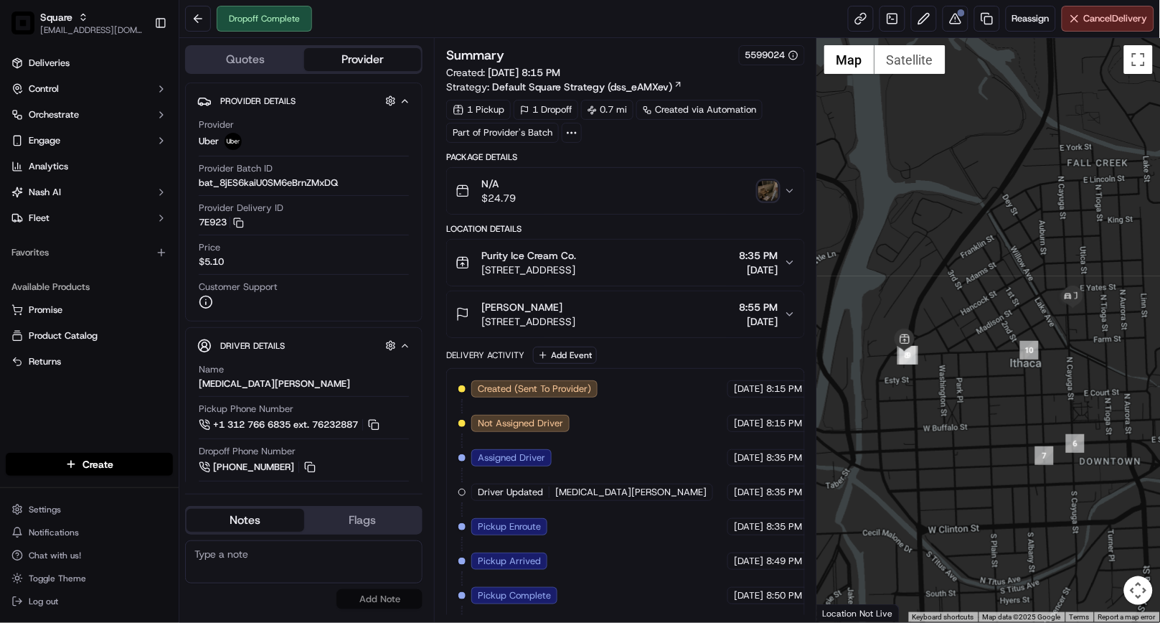
click at [734, 26] on div "Dropoff Complete Reassign Cancel Delivery" at bounding box center [669, 19] width 981 height 38
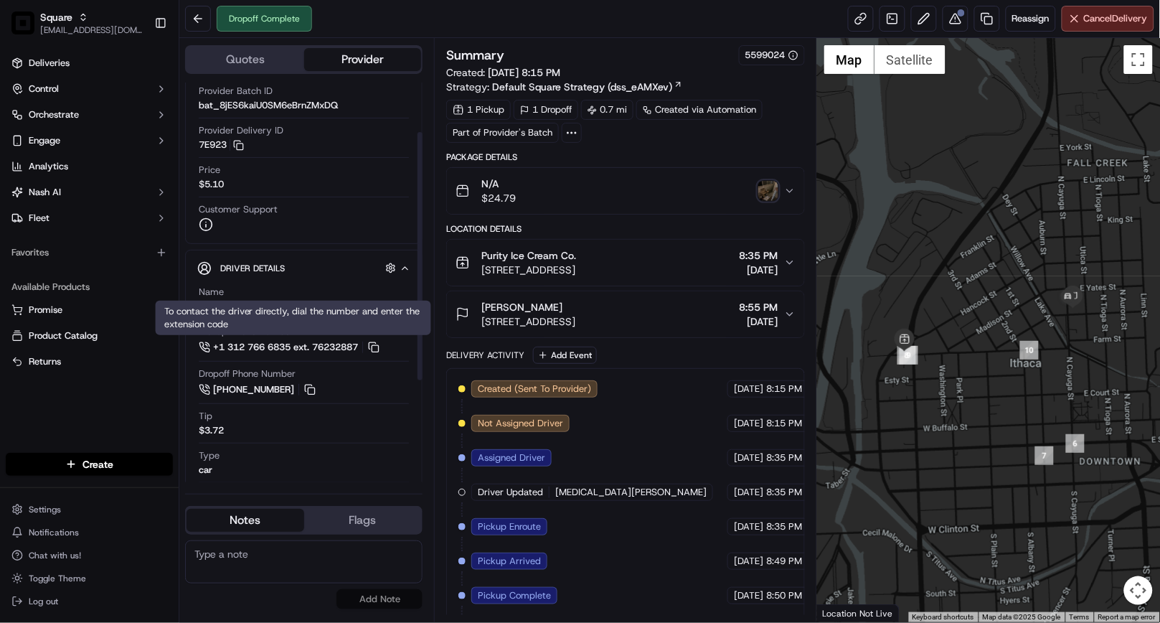
scroll to position [80, 0]
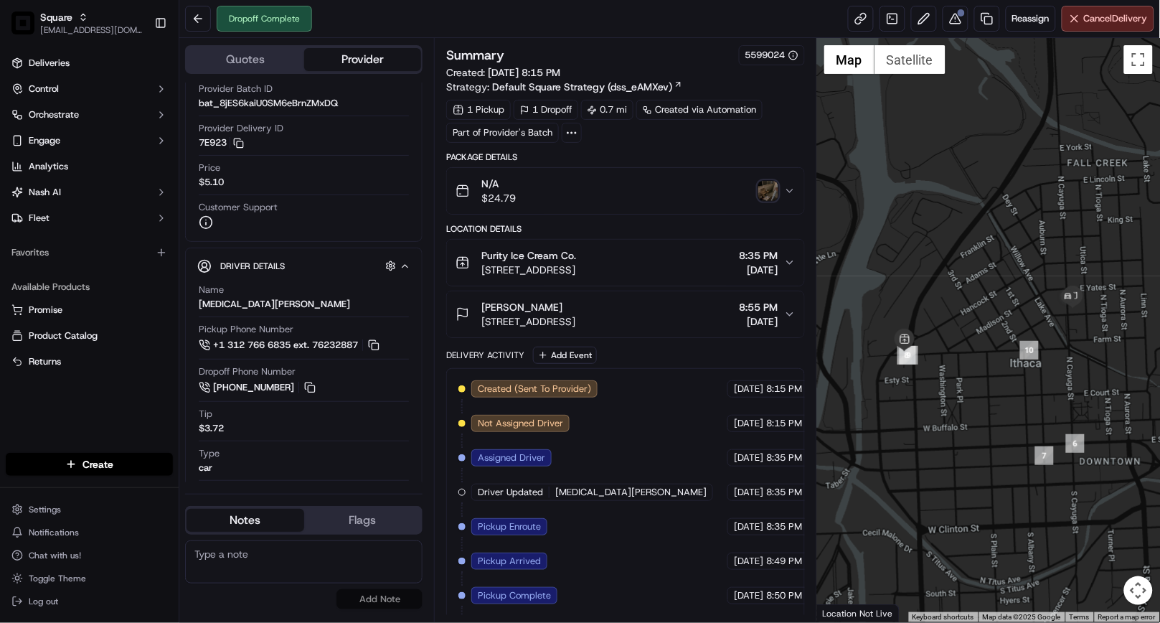
click at [542, 25] on div "Dropoff Complete Reassign Cancel Delivery" at bounding box center [669, 19] width 981 height 38
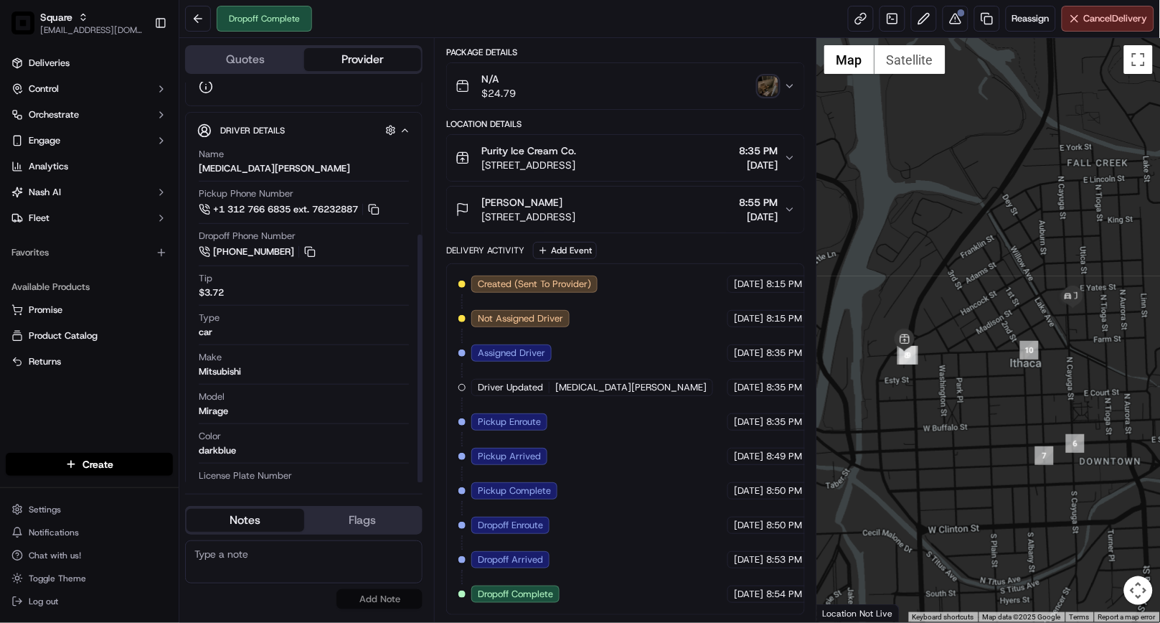
scroll to position [245, 0]
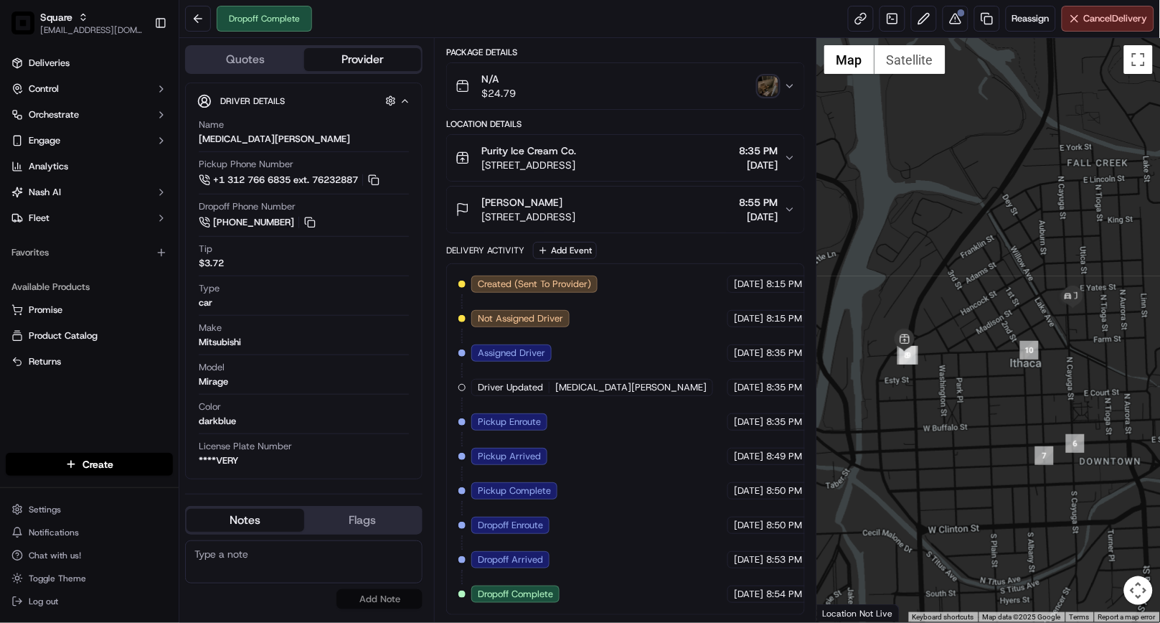
click at [314, 562] on textarea at bounding box center [303, 561] width 237 height 43
paste textarea "Caller Details: End- Customer Reason for call: Missing 20 chicken nuggets, want…"
type textarea "Caller Details: End- Customer Reason for call: Missing 20 chicken nuggets, want…"
click at [407, 603] on button "Add Note" at bounding box center [379, 599] width 86 height 20
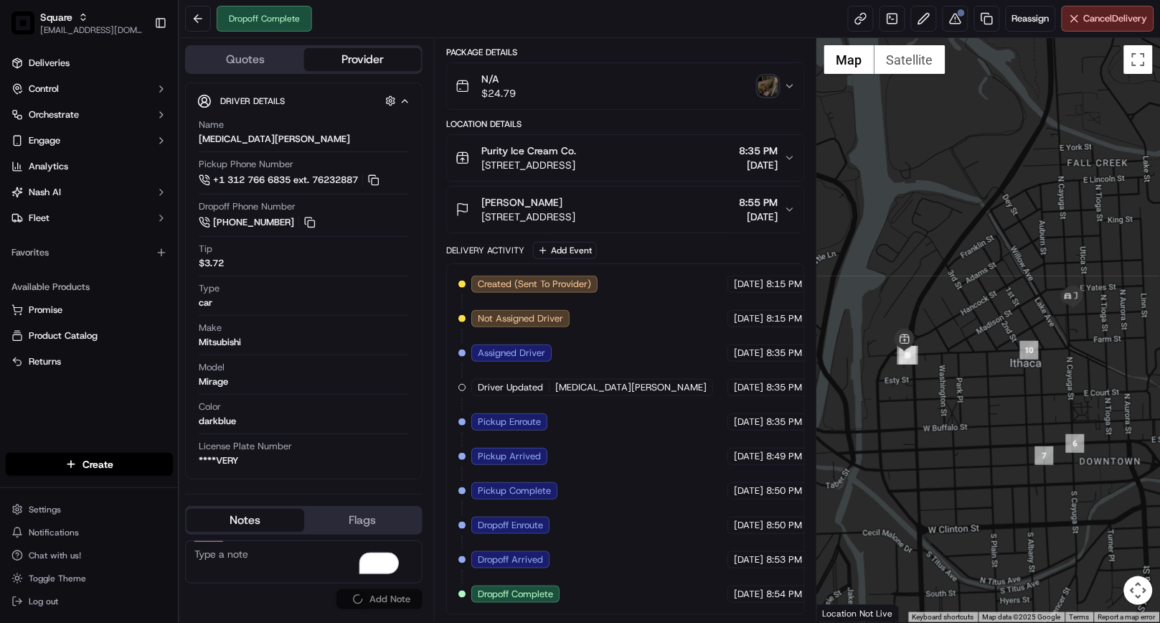
scroll to position [0, 0]
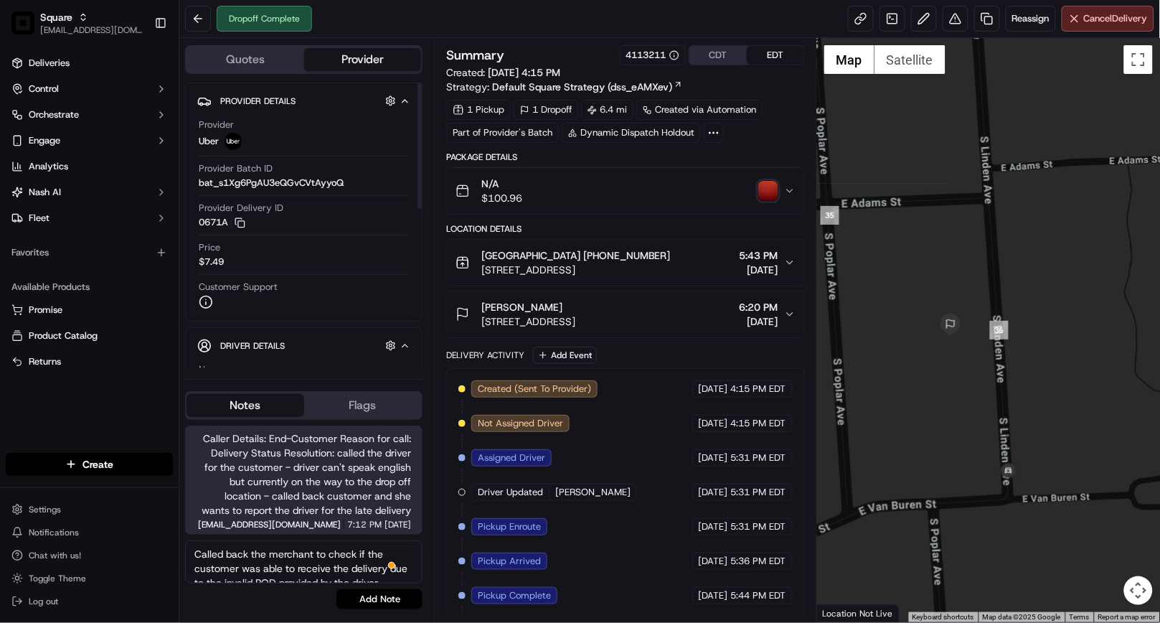
scroll to position [20, 0]
click at [251, 575] on textarea "Called back the merchant to check if the customer was able to receive the deliv…" at bounding box center [303, 561] width 237 height 43
click at [317, 557] on textarea "Called back the merchant to check if the customer was able to receive the deliv…" at bounding box center [303, 561] width 237 height 43
type textarea "Called back the merchant to check if the customer was able to receive the deliv…"
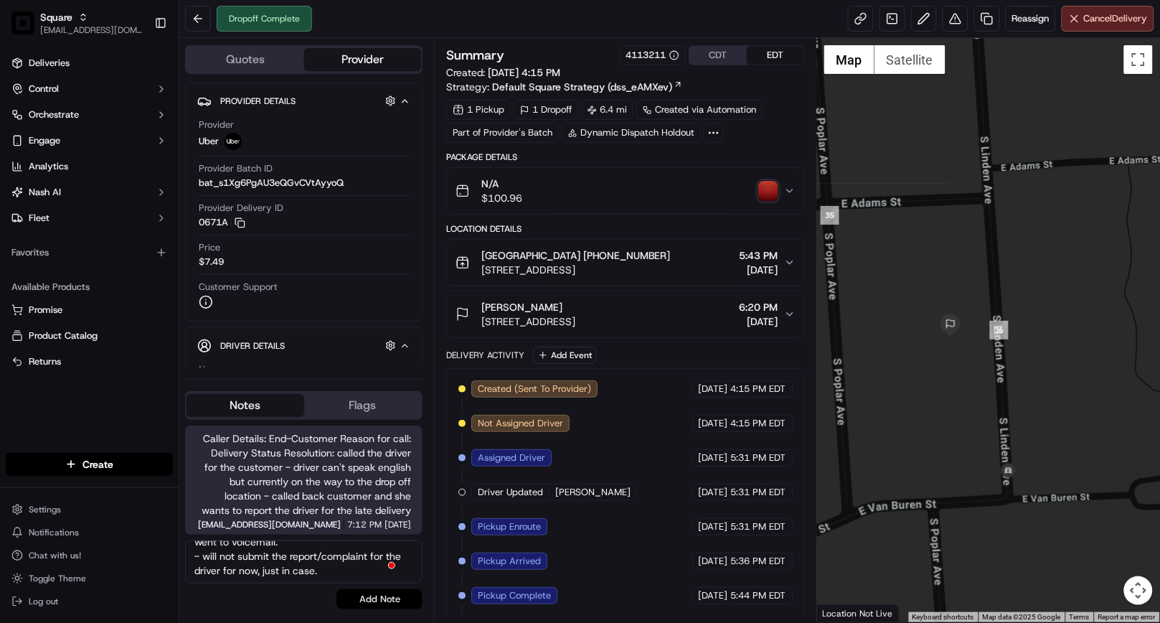
click at [364, 593] on button "Add Note" at bounding box center [379, 599] width 86 height 20
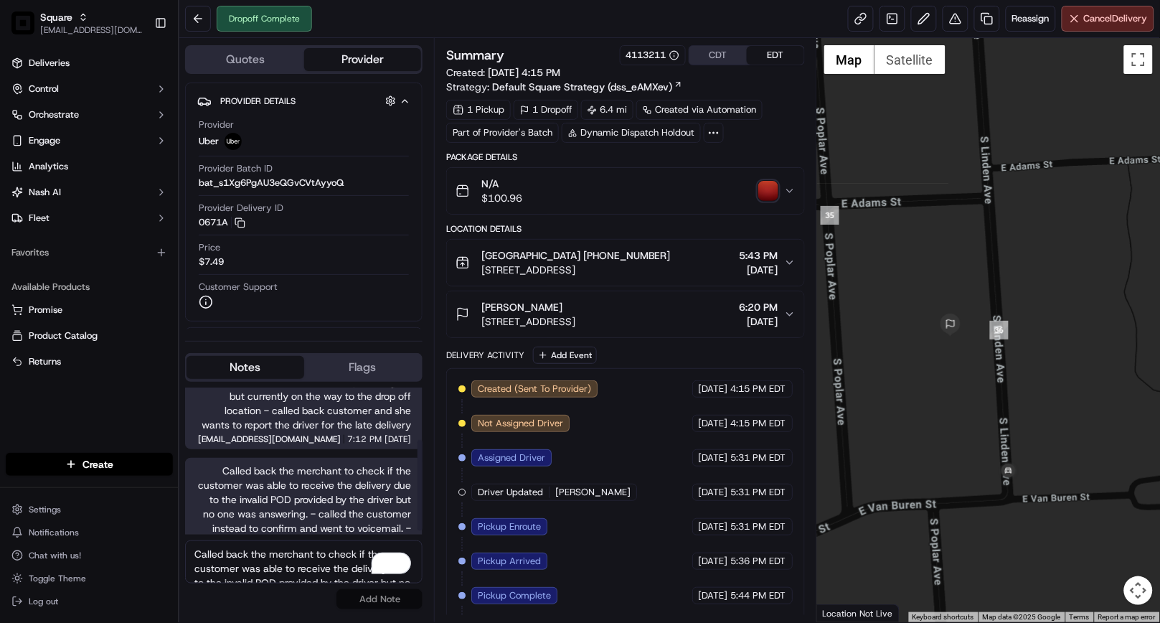
scroll to position [93, 0]
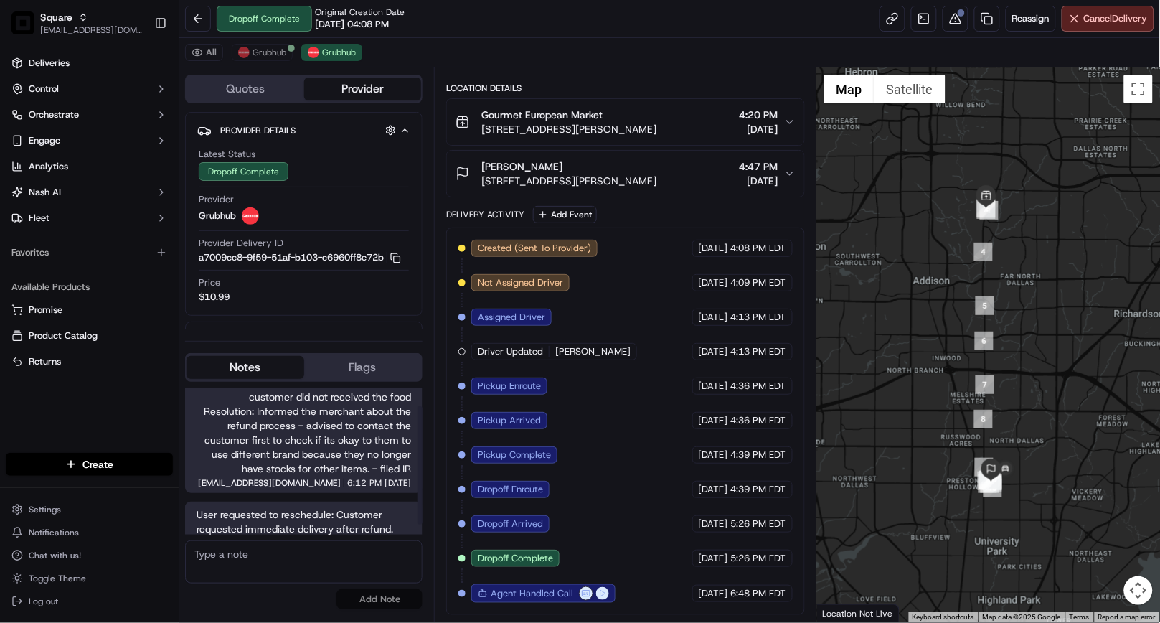
scroll to position [36, 0]
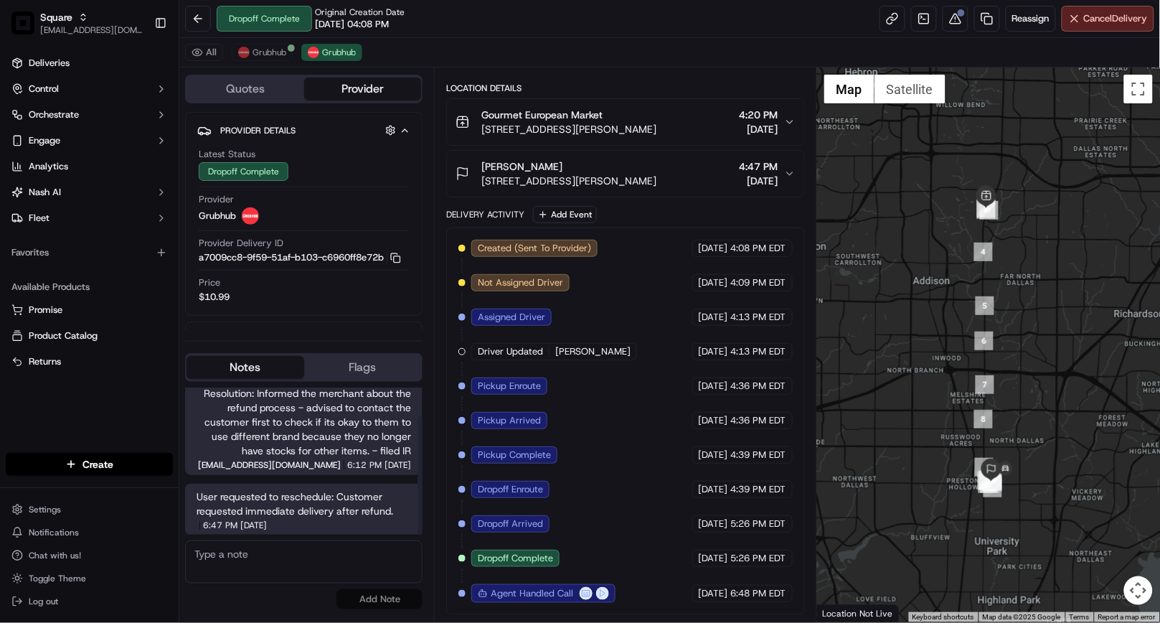
click at [230, 357] on button "Notes" at bounding box center [246, 367] width 118 height 23
click at [274, 49] on span "Grubhub" at bounding box center [270, 52] width 34 height 11
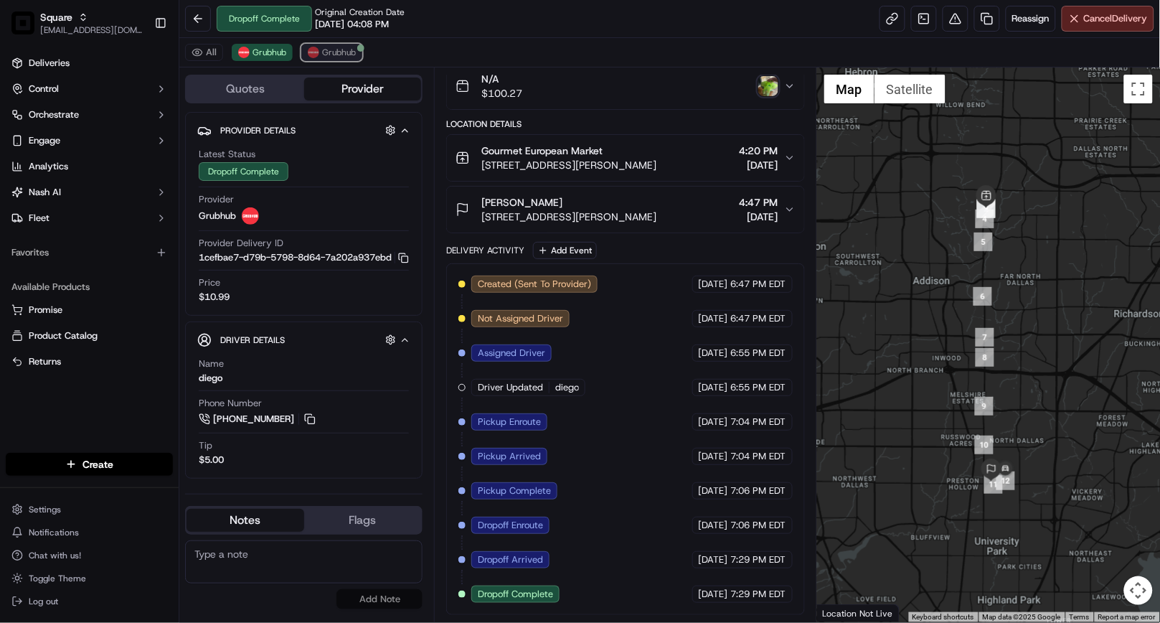
click at [324, 51] on span "Grubhub" at bounding box center [339, 52] width 34 height 11
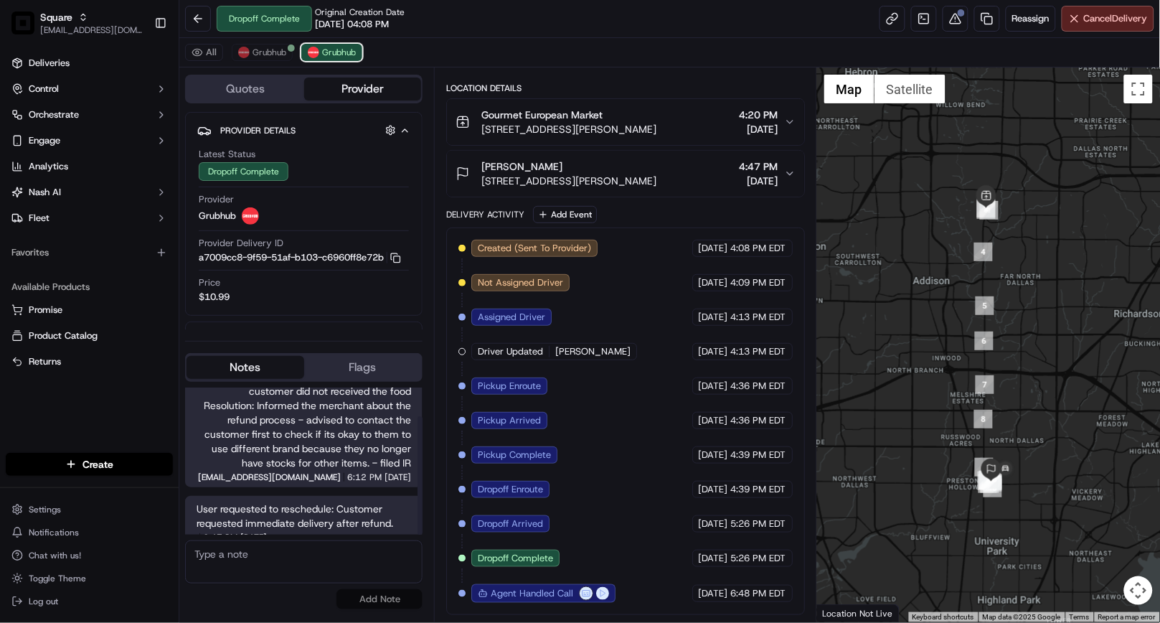
scroll to position [36, 0]
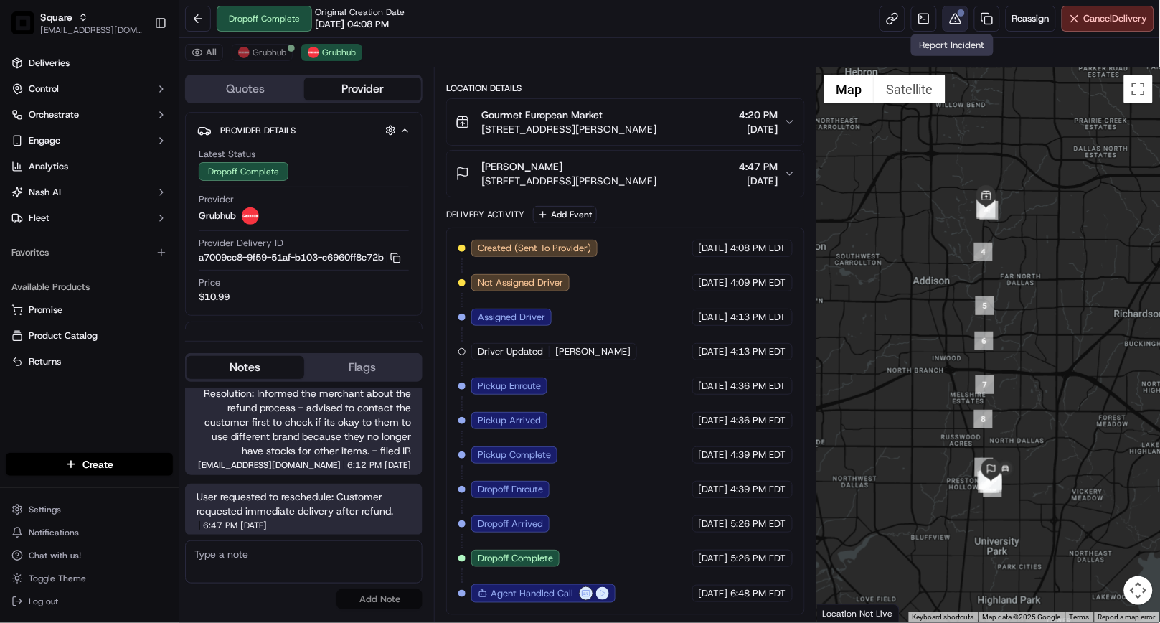
click at [951, 13] on button at bounding box center [956, 19] width 26 height 26
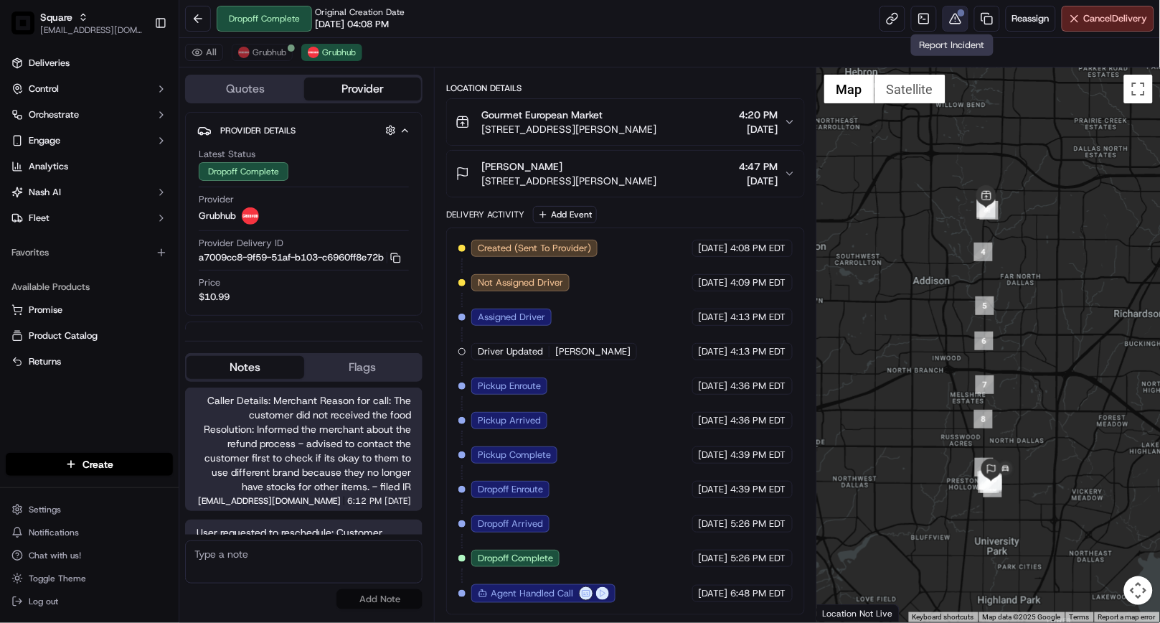
click at [951, 20] on button at bounding box center [956, 19] width 26 height 26
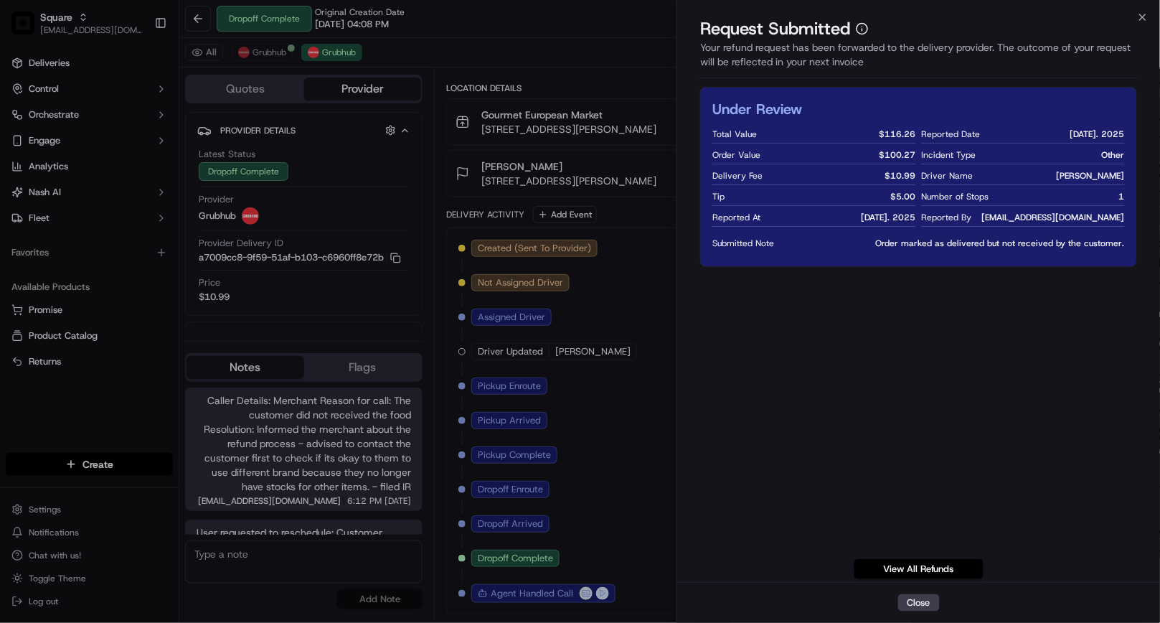
click at [793, 376] on div "Under Review Total Value $ 116.26 Order Value $ 100.27 Delivery Fee $ 10.99 Tip…" at bounding box center [918, 333] width 437 height 492
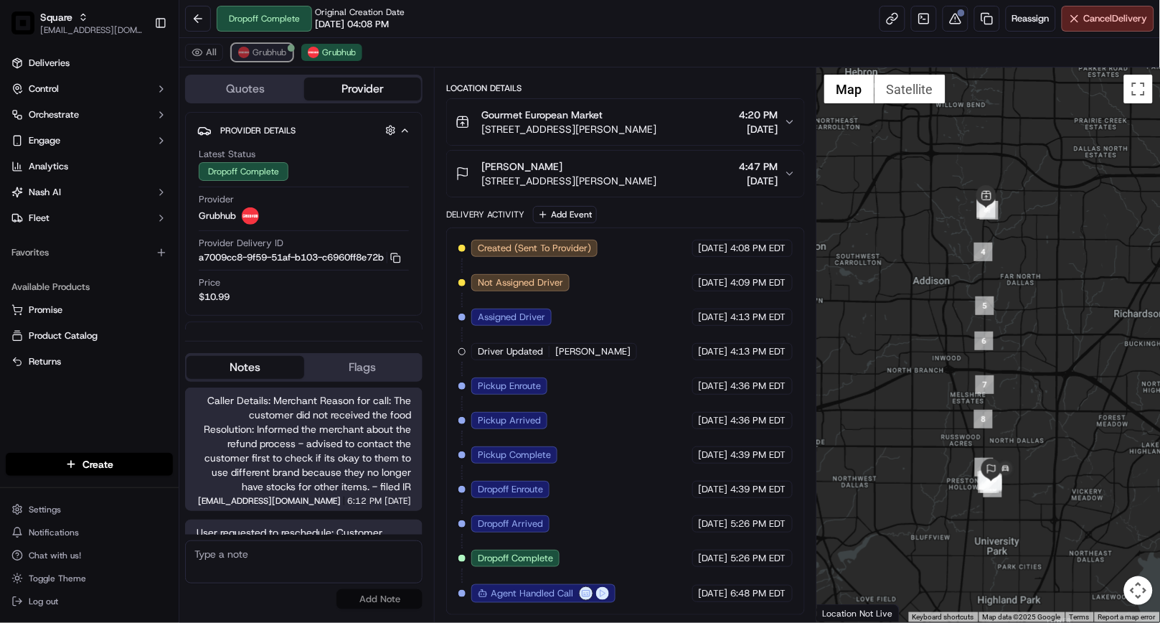
click at [275, 47] on span "Grubhub" at bounding box center [270, 52] width 34 height 11
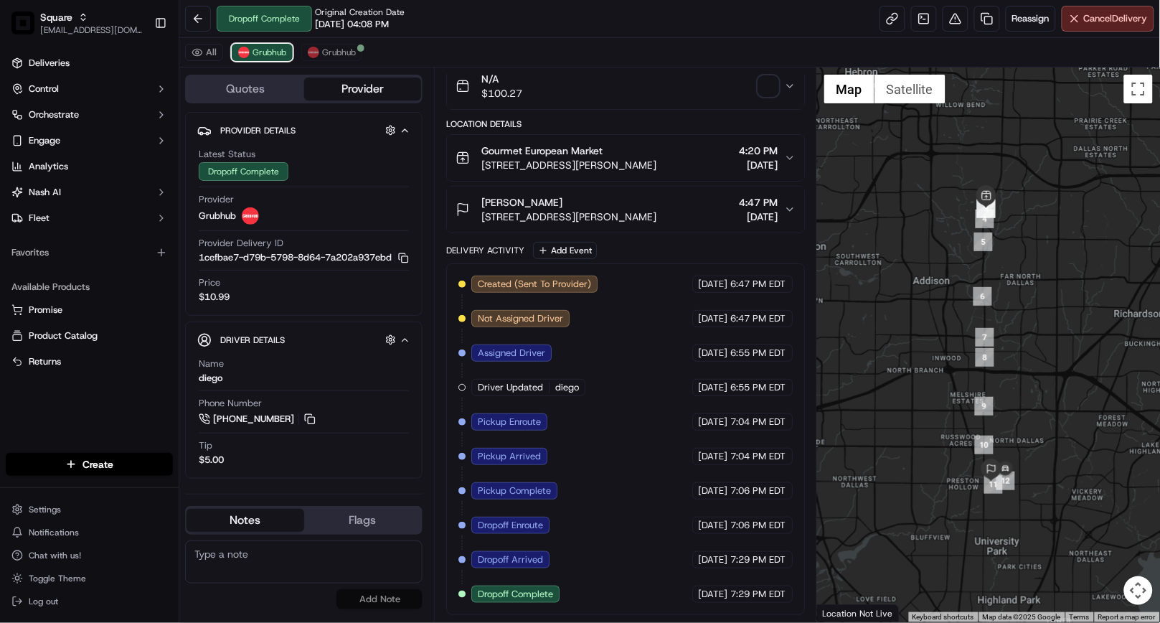
scroll to position [112, 0]
click at [333, 51] on span "Grubhub" at bounding box center [339, 52] width 34 height 11
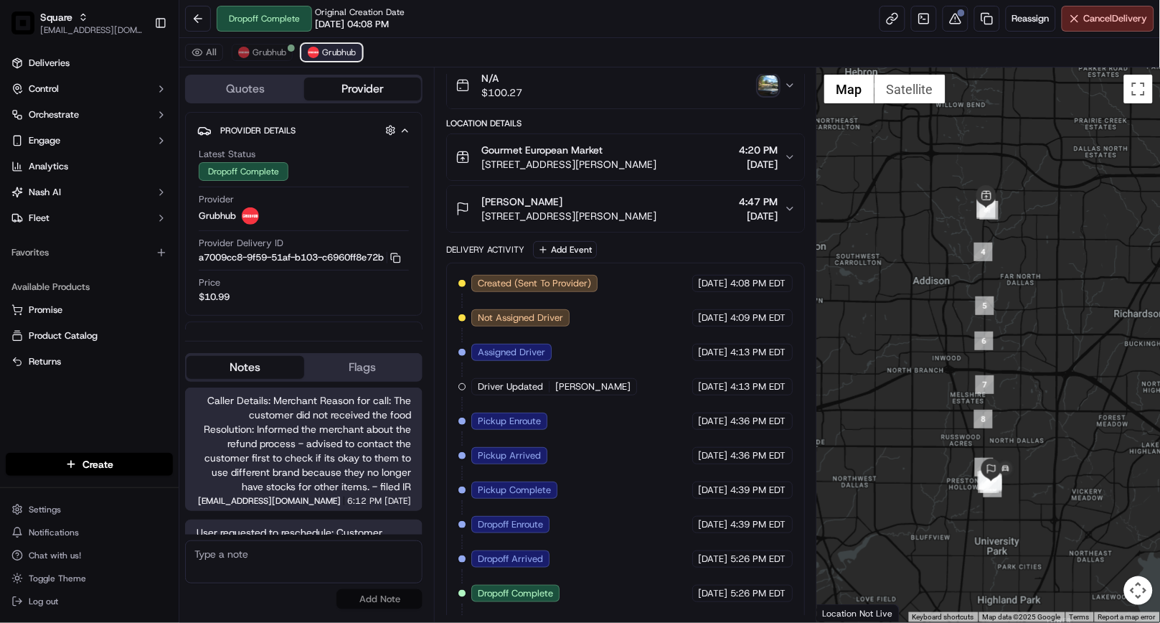
scroll to position [149, 0]
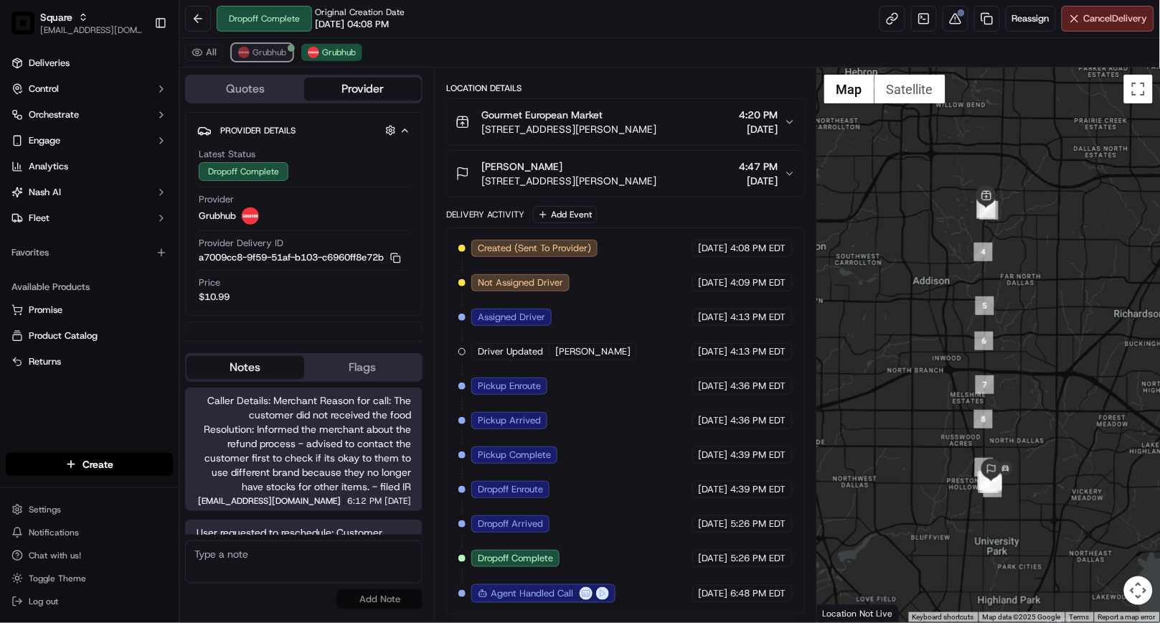
click at [265, 55] on span "Grubhub" at bounding box center [270, 52] width 34 height 11
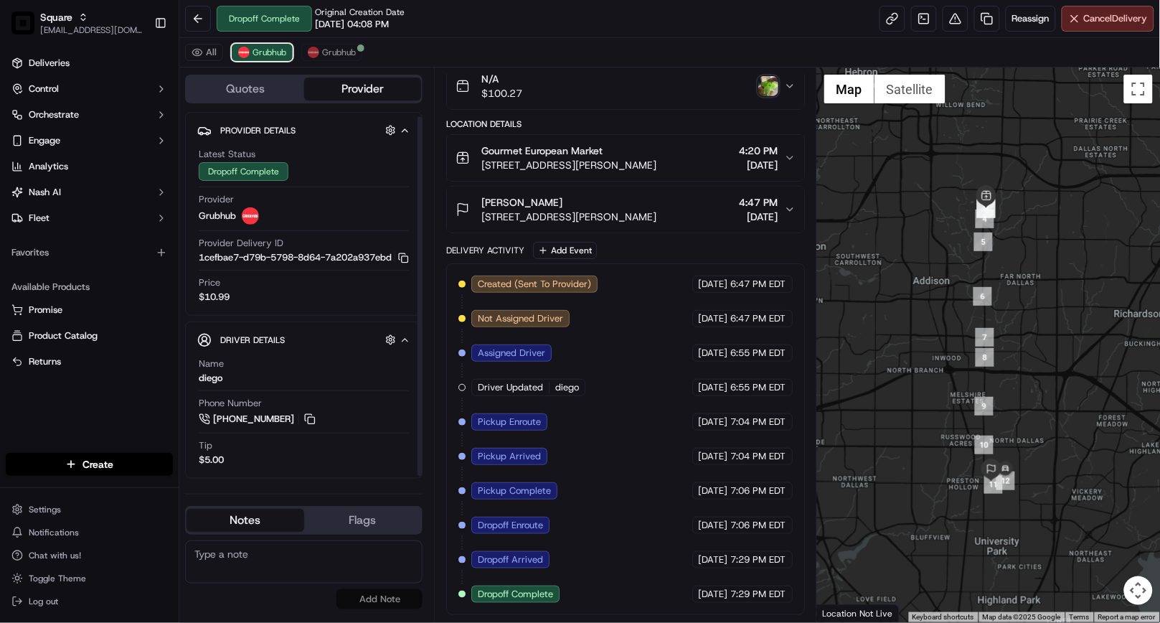
scroll to position [11, 0]
click at [350, 47] on span "Grubhub" at bounding box center [339, 52] width 34 height 11
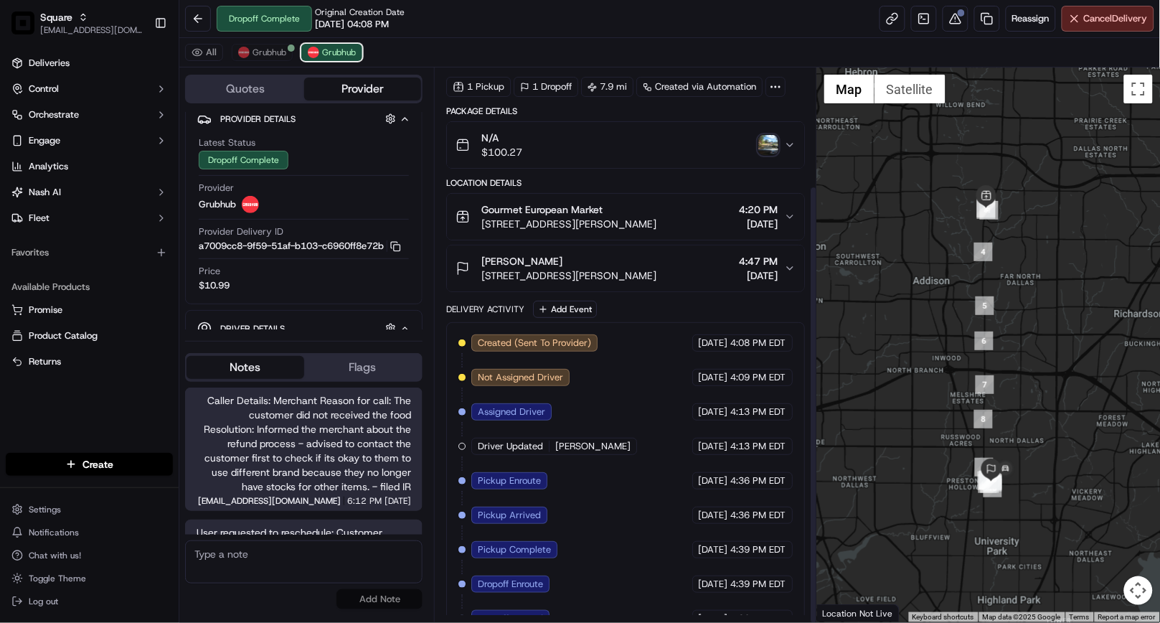
scroll to position [0, 0]
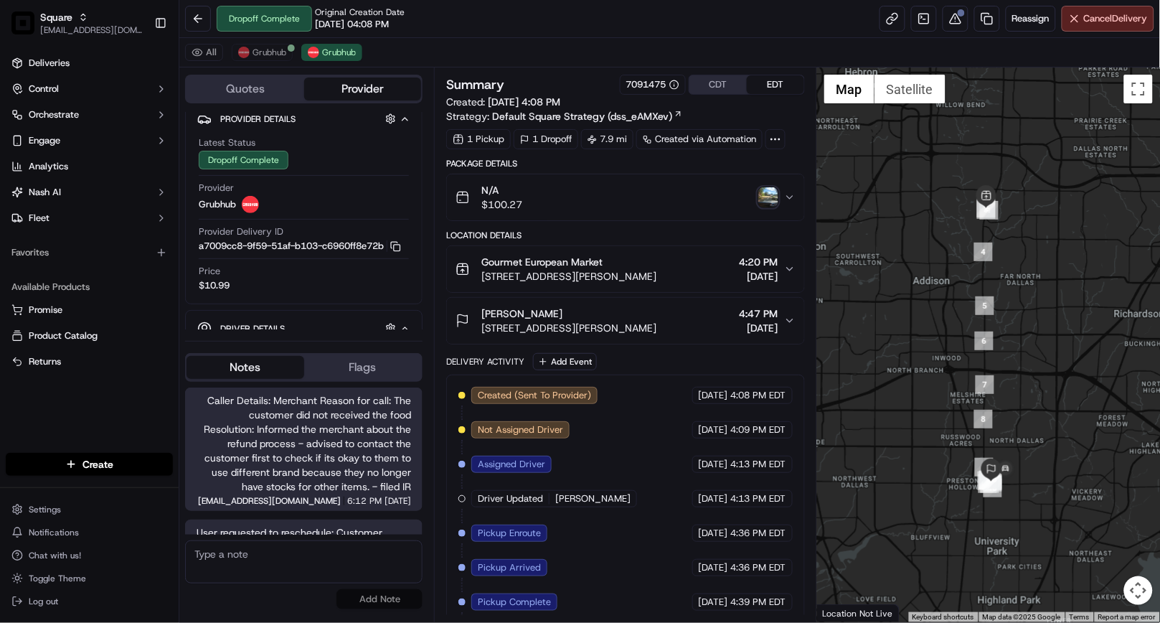
click at [763, 199] on img "button" at bounding box center [768, 197] width 20 height 20
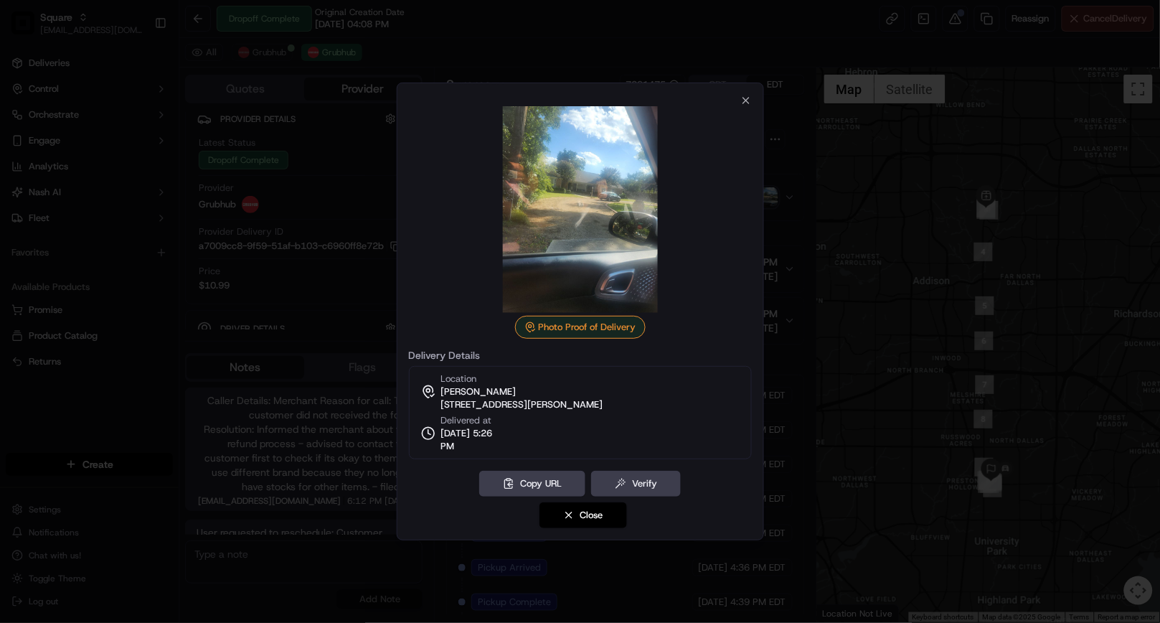
click at [707, 13] on div at bounding box center [580, 311] width 1160 height 623
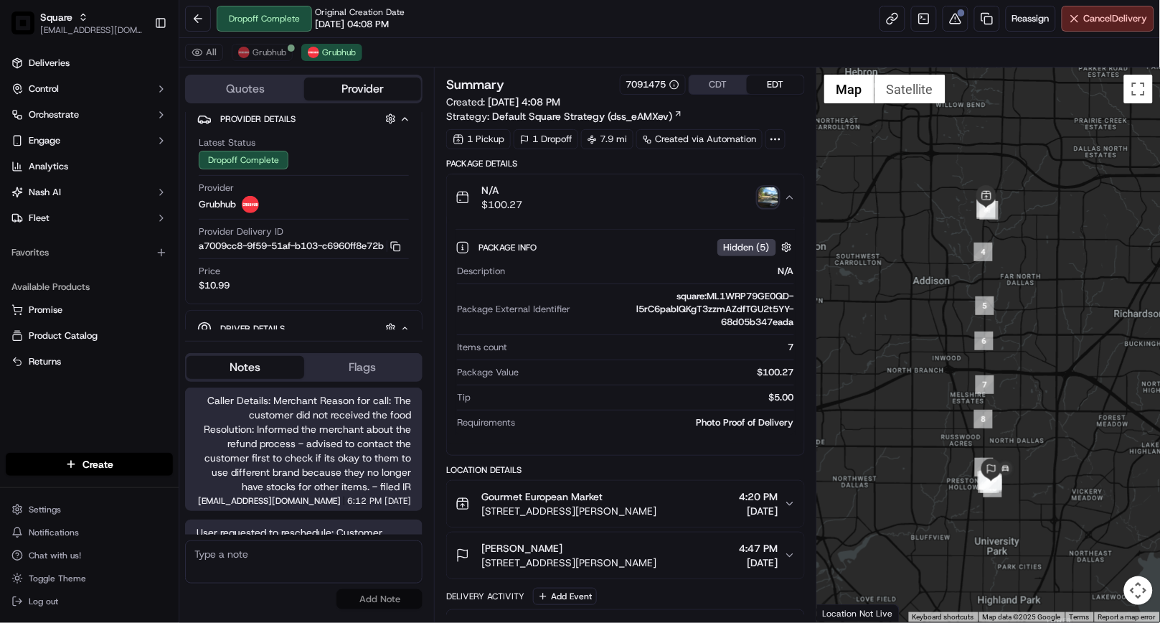
drag, startPoint x: 784, startPoint y: 194, endPoint x: 775, endPoint y: 207, distance: 15.9
click at [784, 194] on icon "button" at bounding box center [789, 197] width 11 height 11
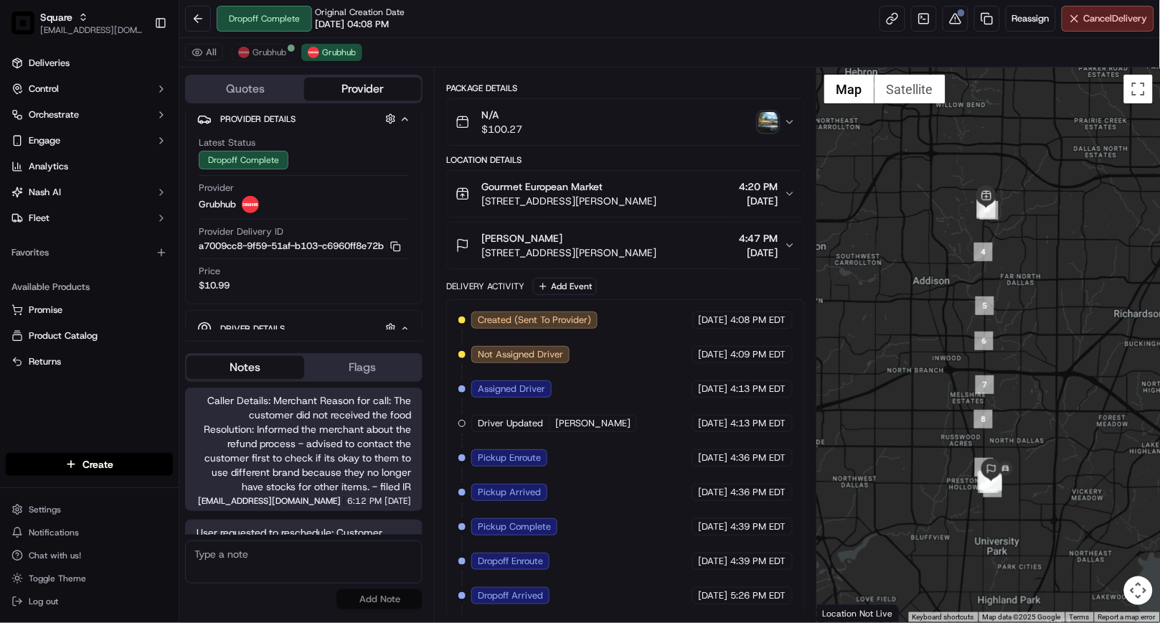
scroll to position [149, 0]
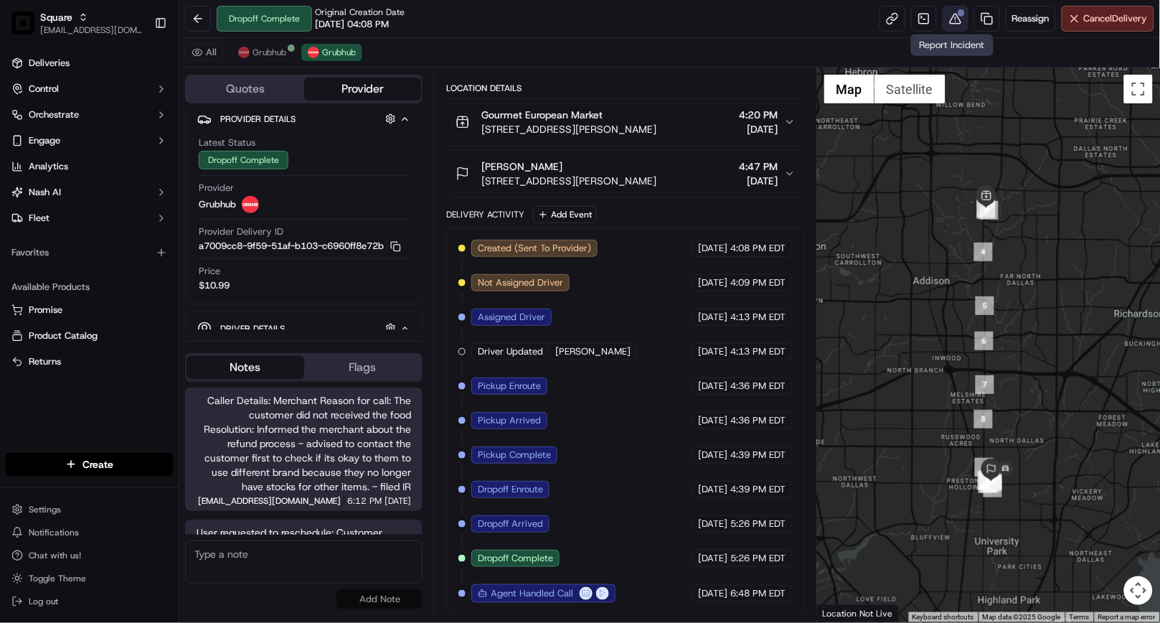
click at [952, 25] on button at bounding box center [956, 19] width 26 height 26
click at [775, 60] on div "All Grubhub Grubhub" at bounding box center [669, 52] width 981 height 29
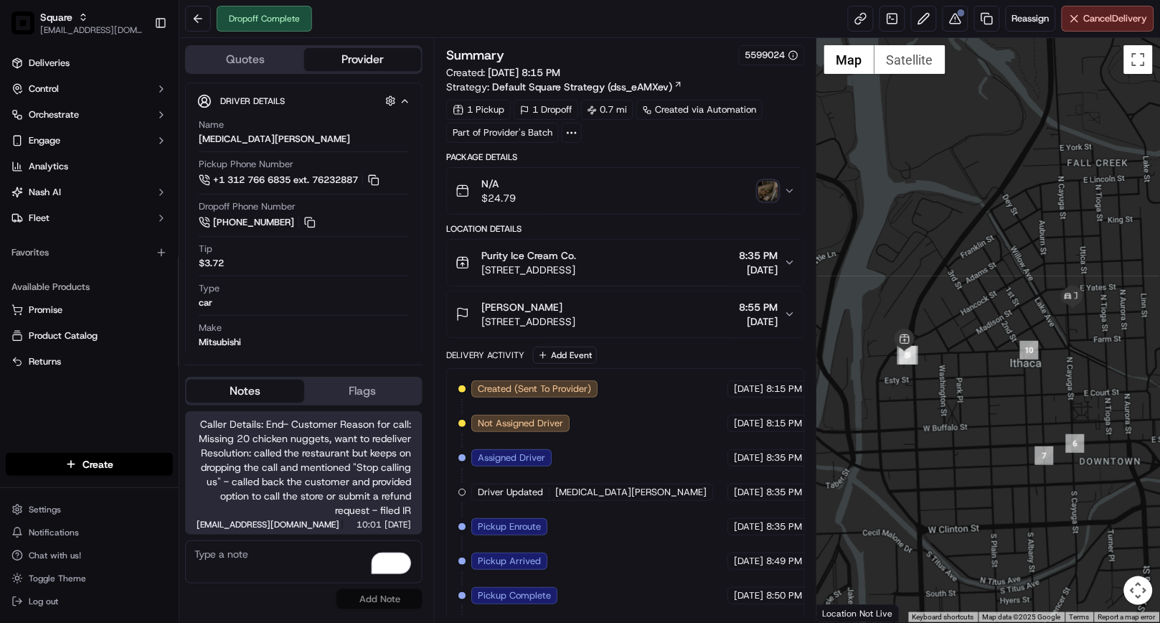
scroll to position [106, 0]
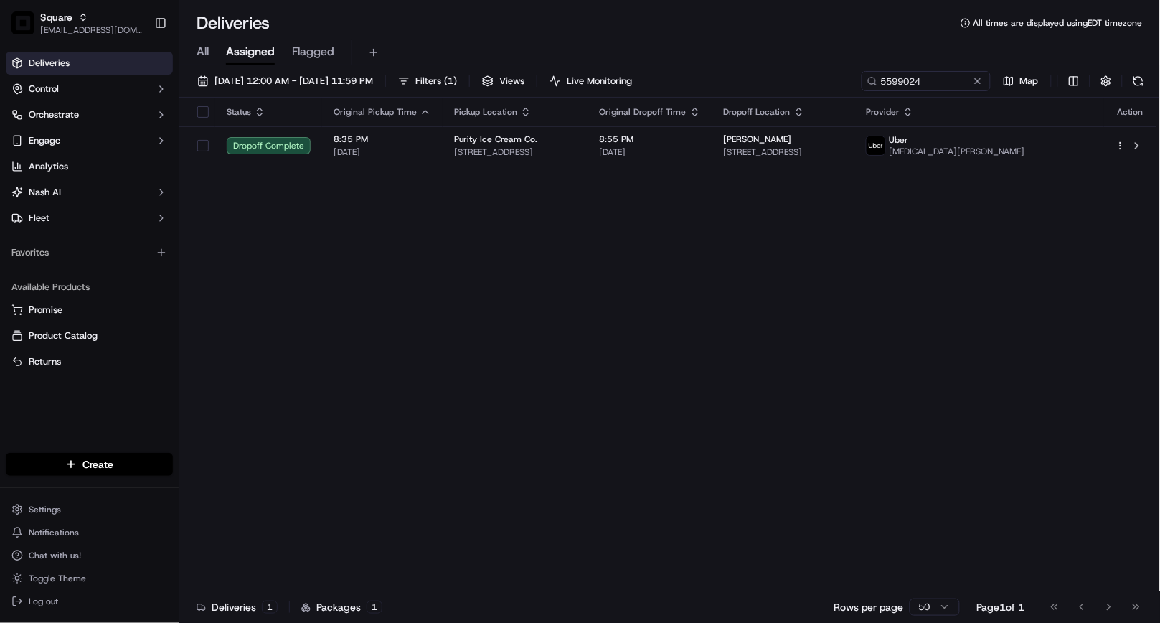
click at [772, 253] on div "Status Original Pickup Time Pickup Location Original Dropoff Time Dropoff Locat…" at bounding box center [668, 345] width 978 height 494
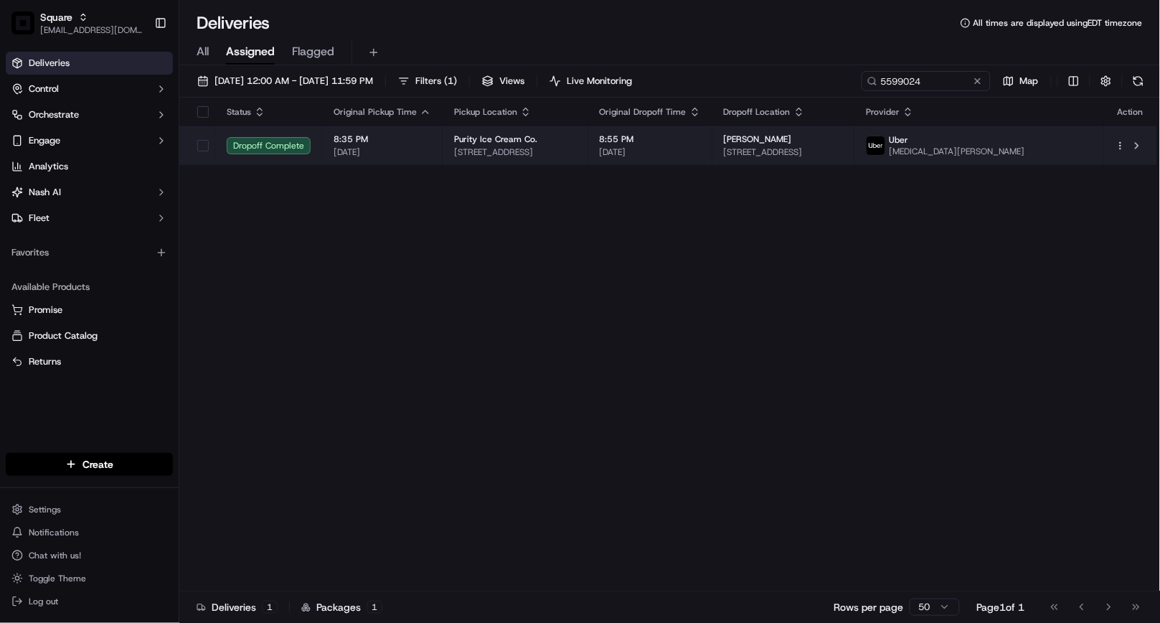
click at [443, 155] on td "Purity Ice Cream Co. 700 Cascadilla St, Ithaca, NY 14850, USA" at bounding box center [516, 145] width 146 height 39
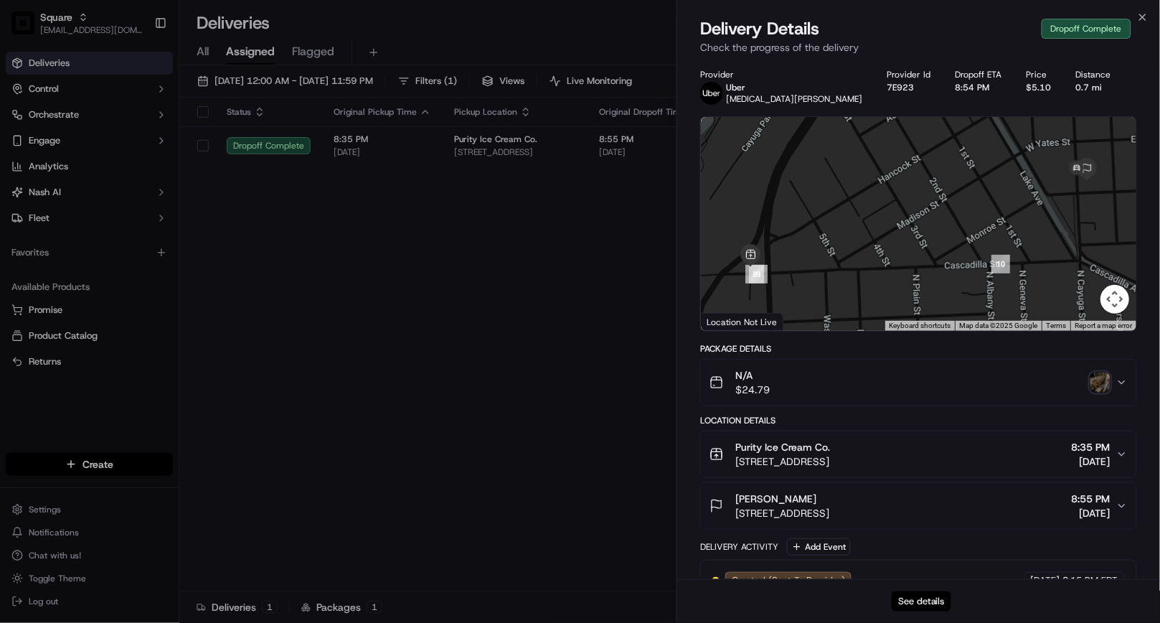
click at [923, 608] on button "See details" at bounding box center [922, 601] width 60 height 20
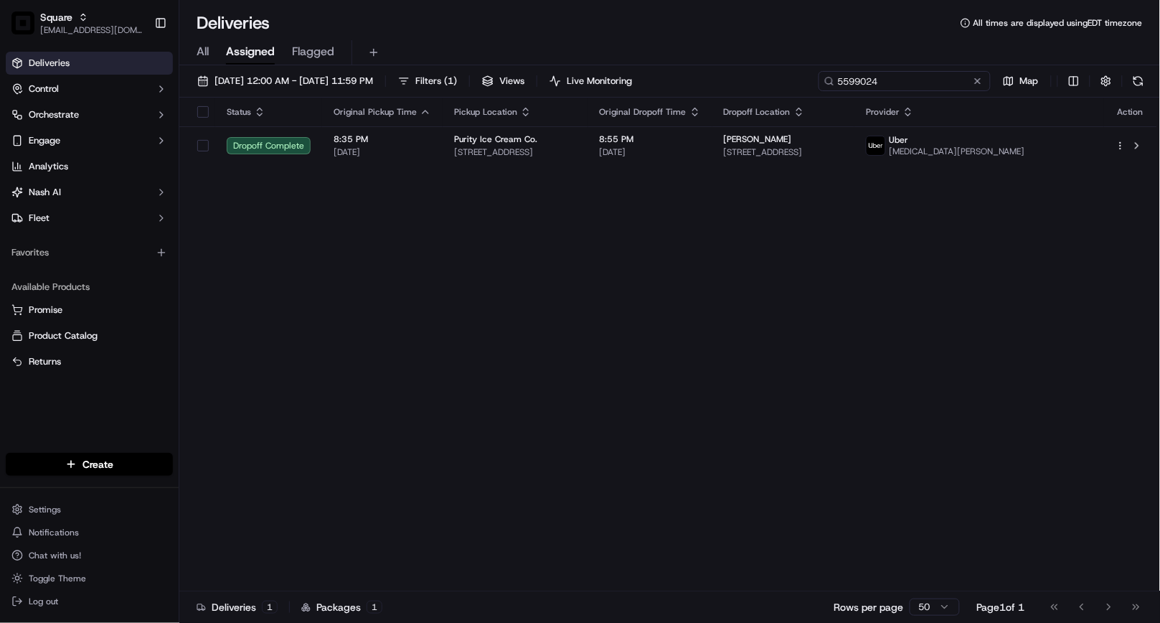
click at [929, 80] on input "5599024" at bounding box center [905, 81] width 172 height 20
paste input "9836961"
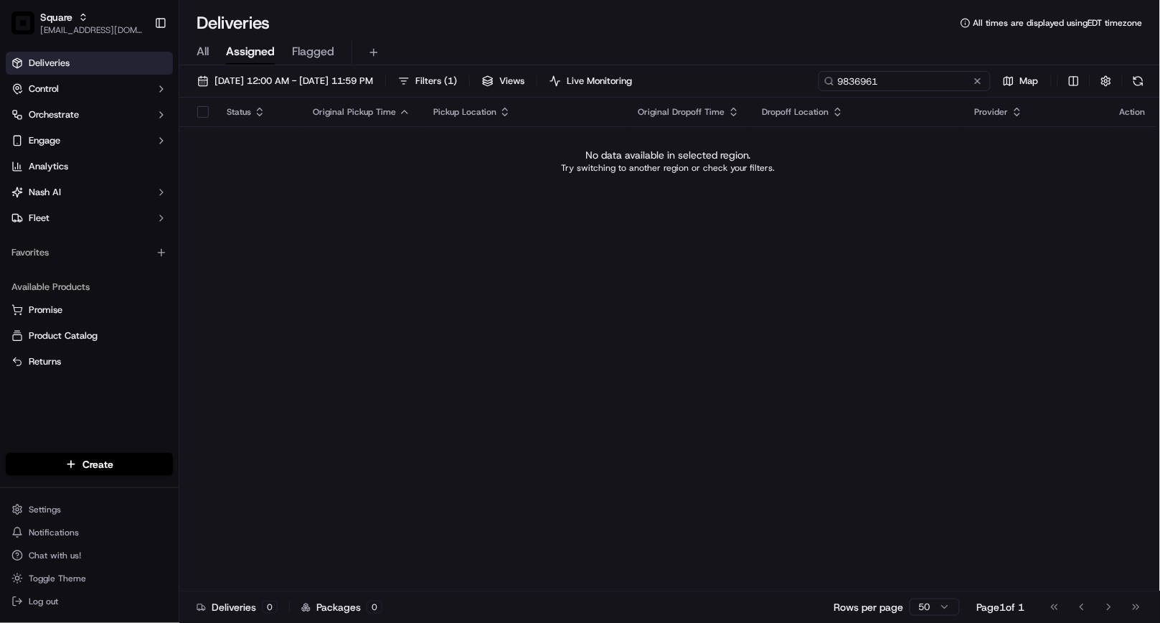
type input "9836961"
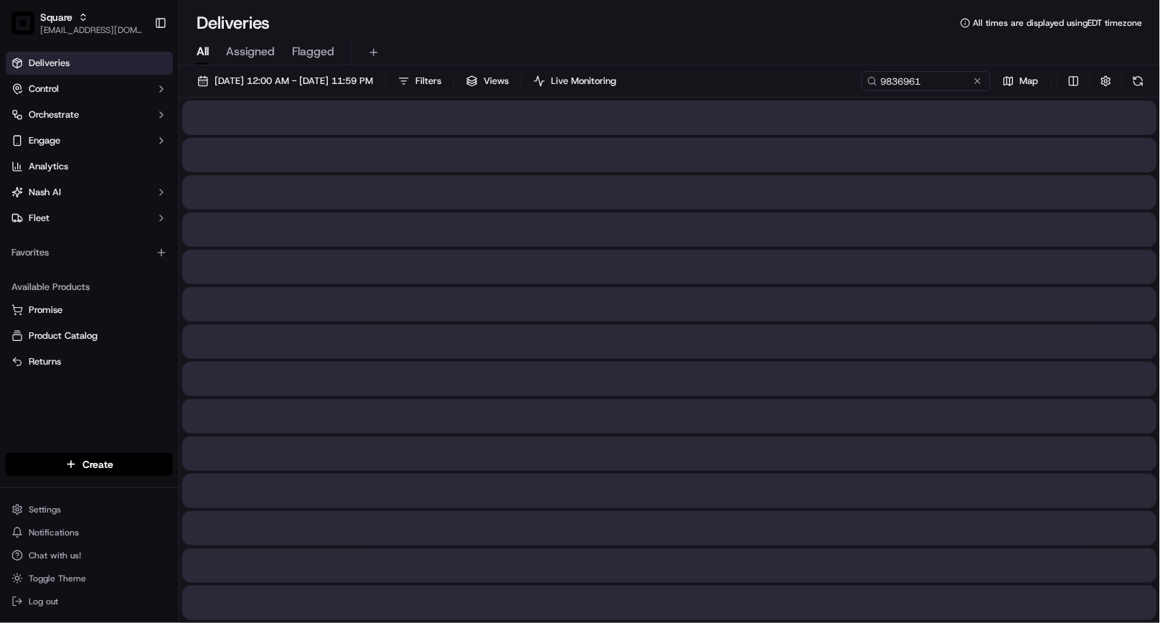
click at [199, 47] on span "All" at bounding box center [203, 51] width 12 height 17
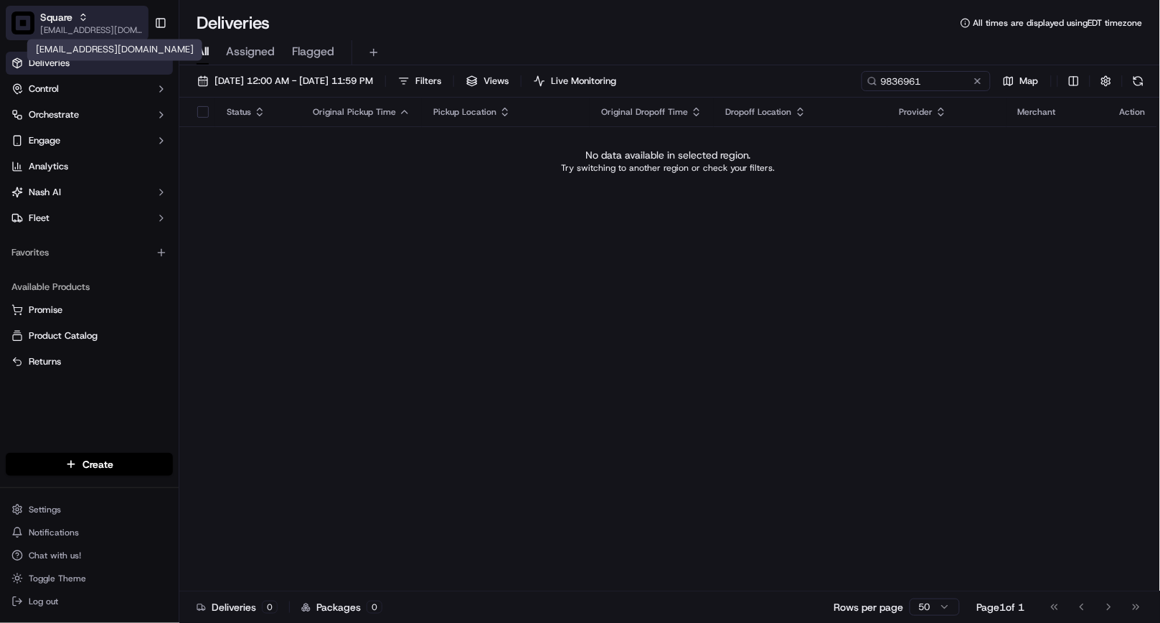
click at [90, 26] on span "[EMAIL_ADDRESS][DOMAIN_NAME]" at bounding box center [91, 29] width 103 height 11
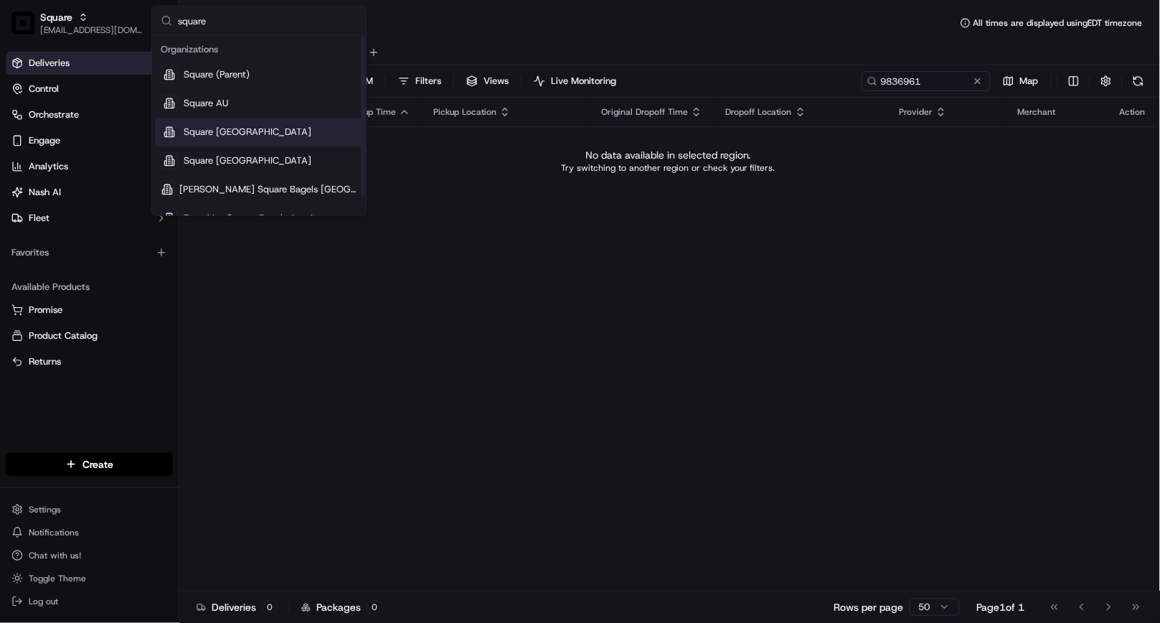
type input "square"
click at [247, 141] on div "Square CA" at bounding box center [259, 132] width 208 height 29
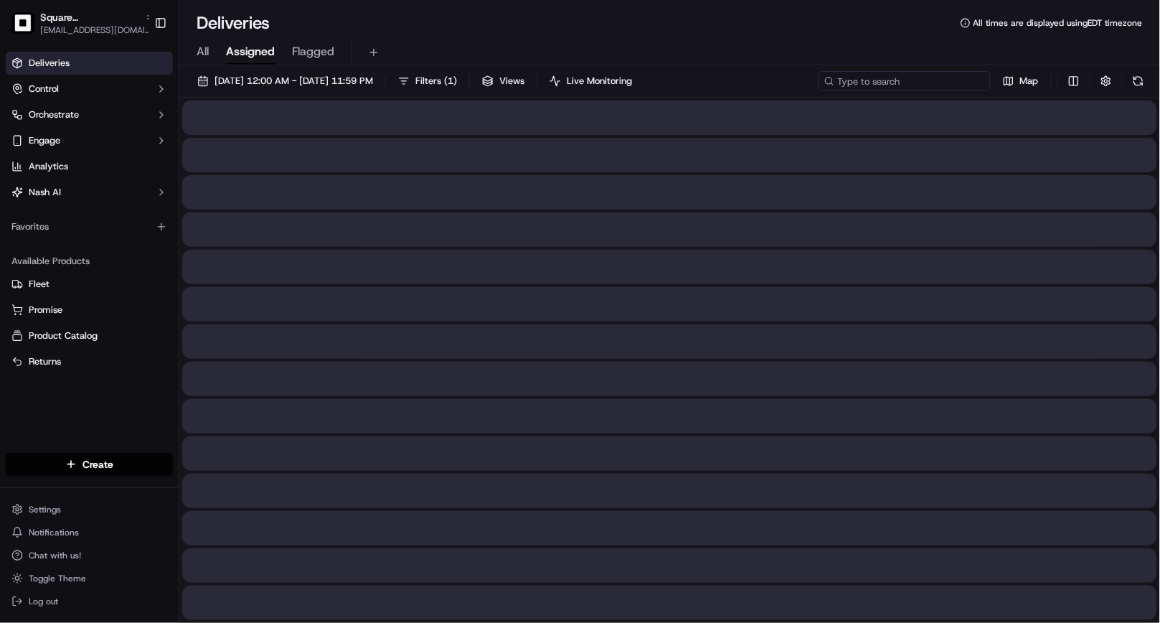
click at [953, 81] on input at bounding box center [905, 81] width 172 height 20
paste input "9836961"
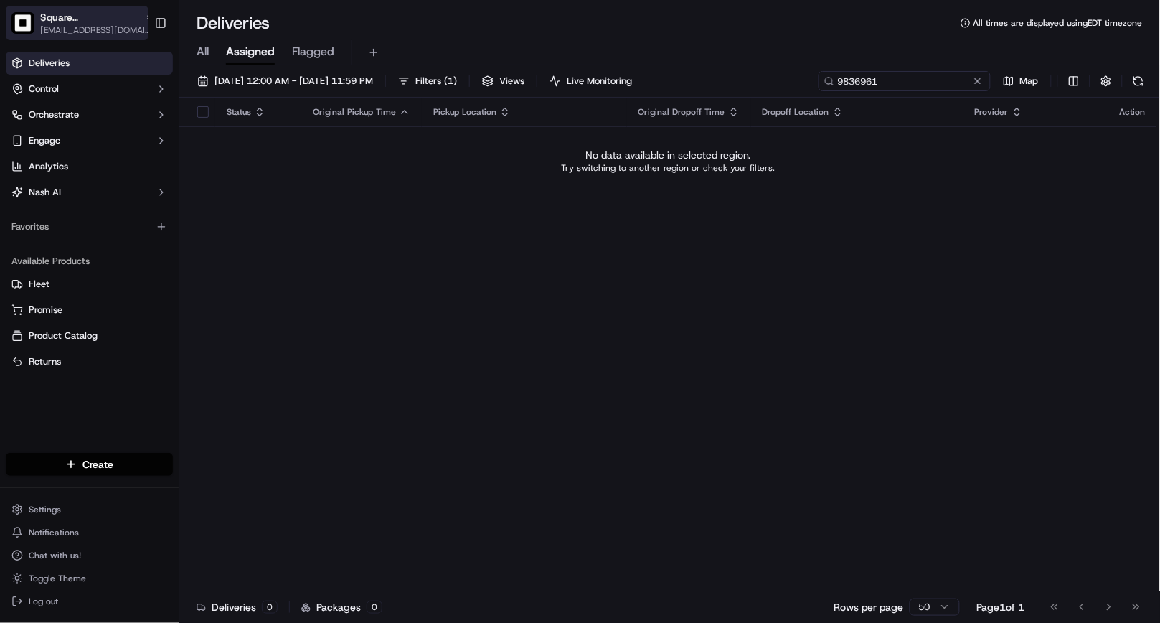
type input "9836961"
click at [72, 31] on span "[EMAIL_ADDRESS][DOMAIN_NAME]" at bounding box center [97, 29] width 115 height 11
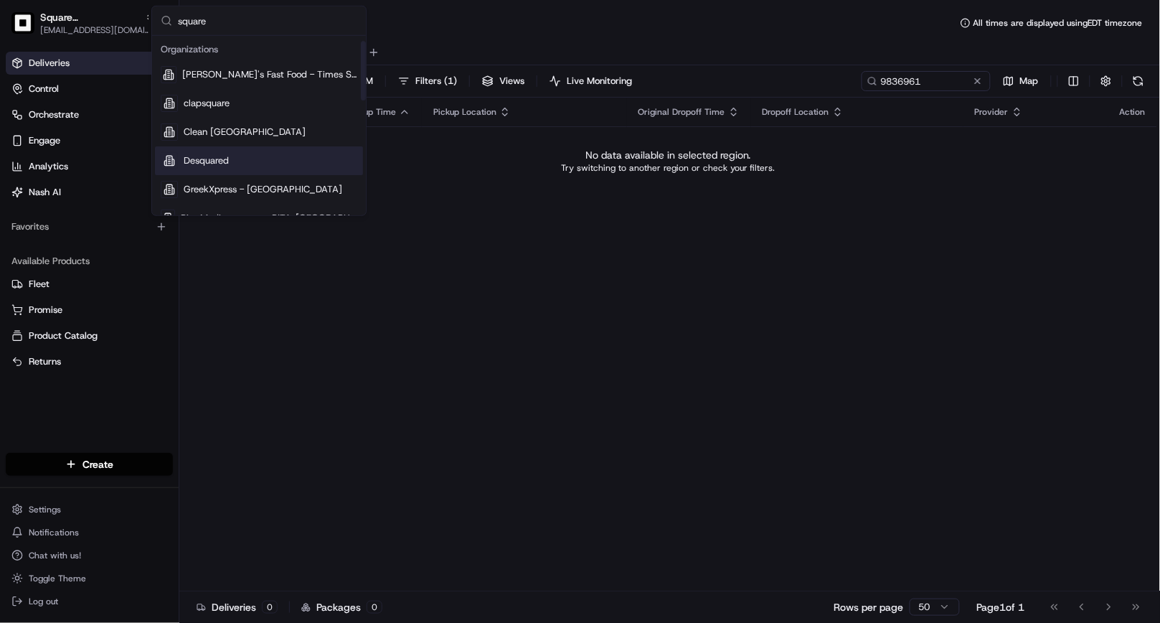
scroll to position [159, 0]
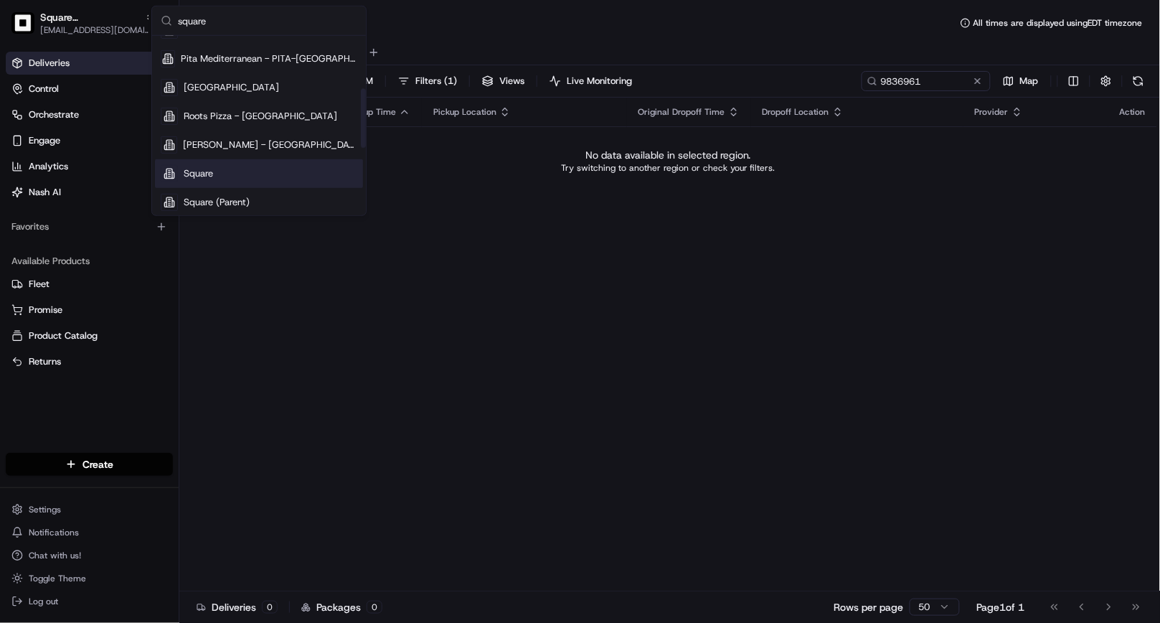
type input "square"
click at [227, 163] on div "Square" at bounding box center [259, 173] width 208 height 29
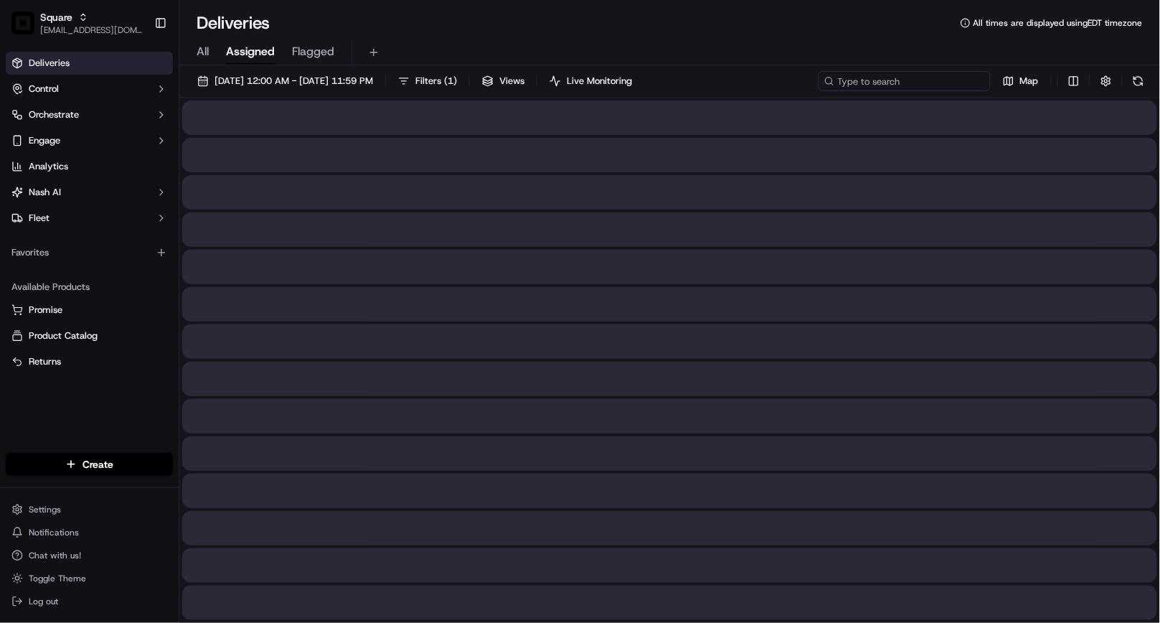
click at [943, 80] on input at bounding box center [905, 81] width 172 height 20
paste input "9836961"
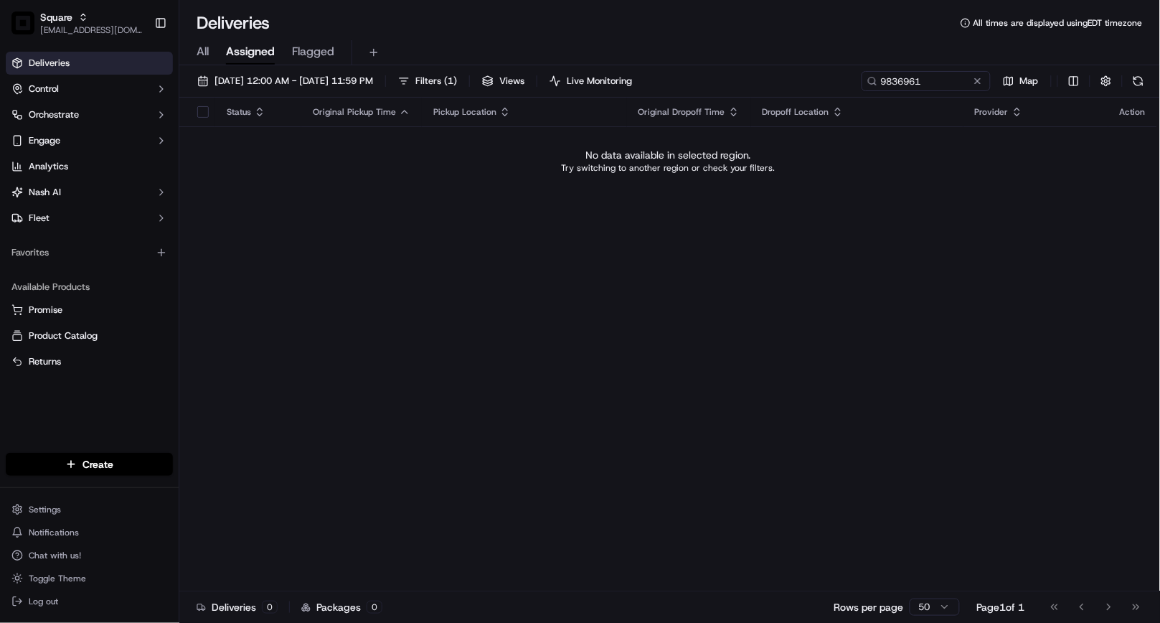
click at [866, 32] on div "Deliveries All times are displayed using EDT timezone" at bounding box center [669, 22] width 981 height 23
click at [895, 80] on input "9836961" at bounding box center [905, 81] width 172 height 20
paste input "7091475"
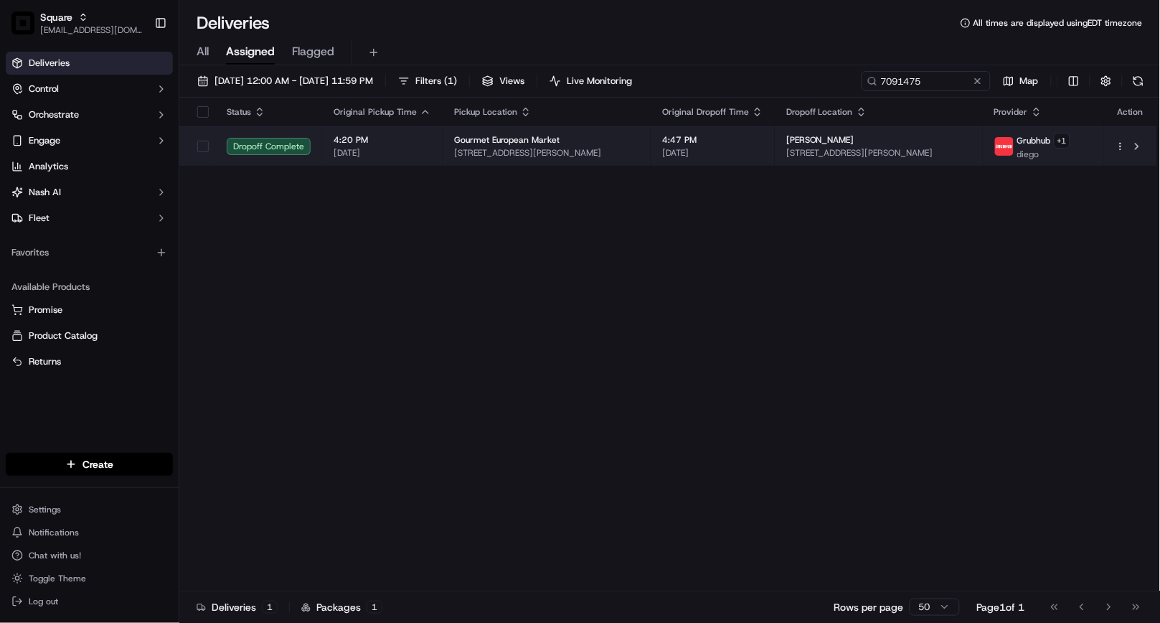
click at [712, 149] on span "[DATE]" at bounding box center [712, 152] width 101 height 11
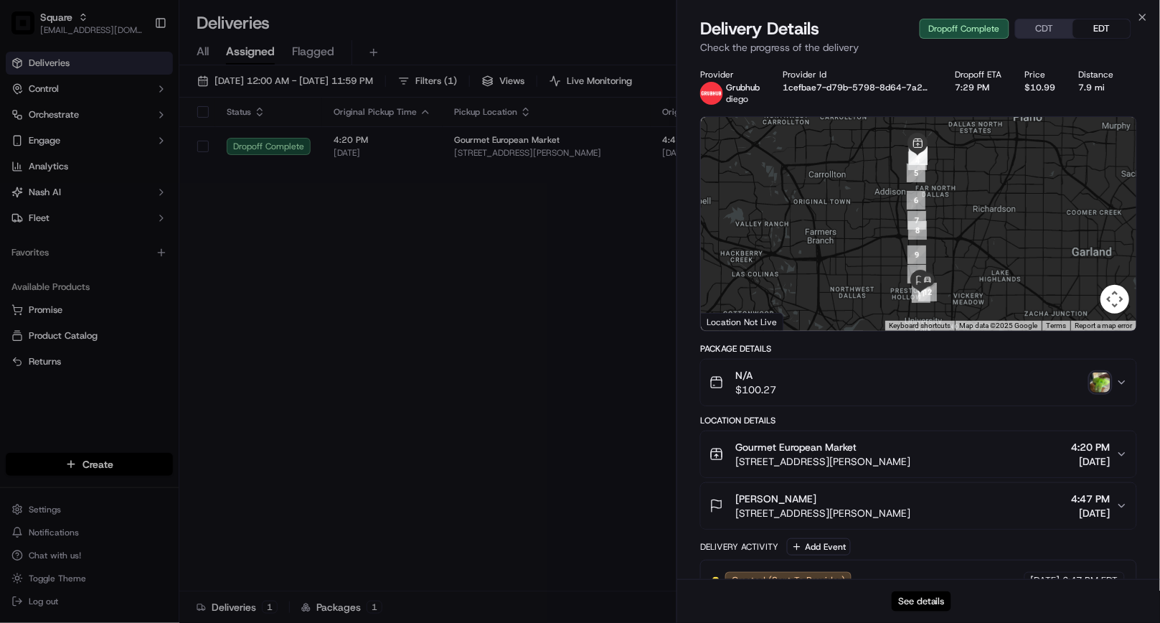
click at [928, 601] on button "See details" at bounding box center [922, 601] width 60 height 20
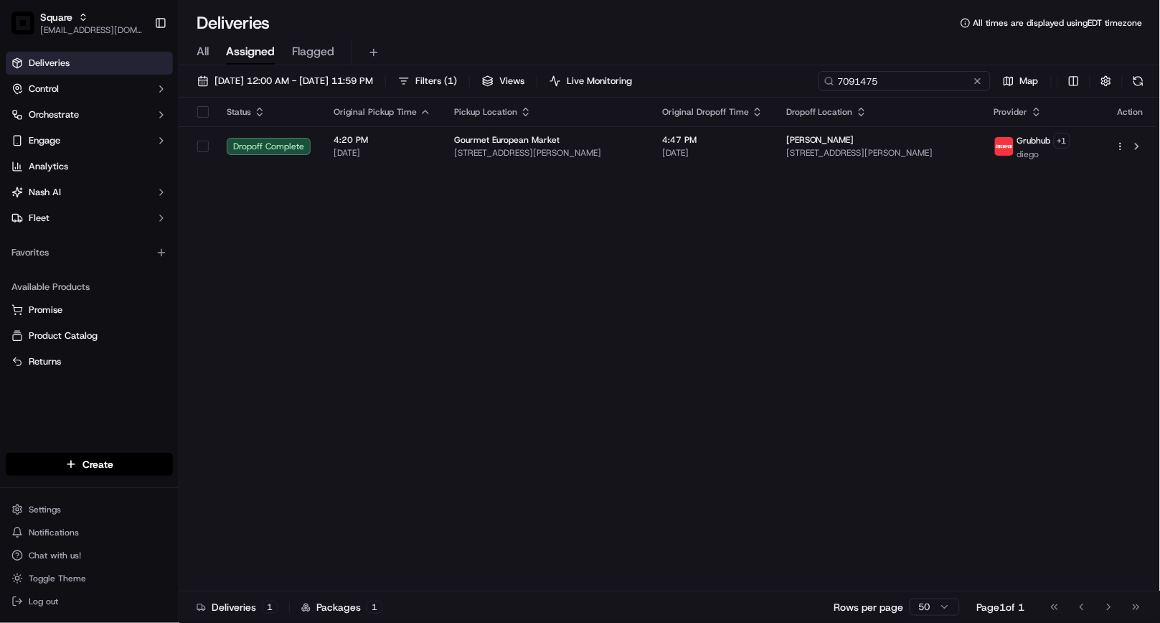
click at [952, 83] on input "7091475" at bounding box center [905, 81] width 172 height 20
paste input "1402976"
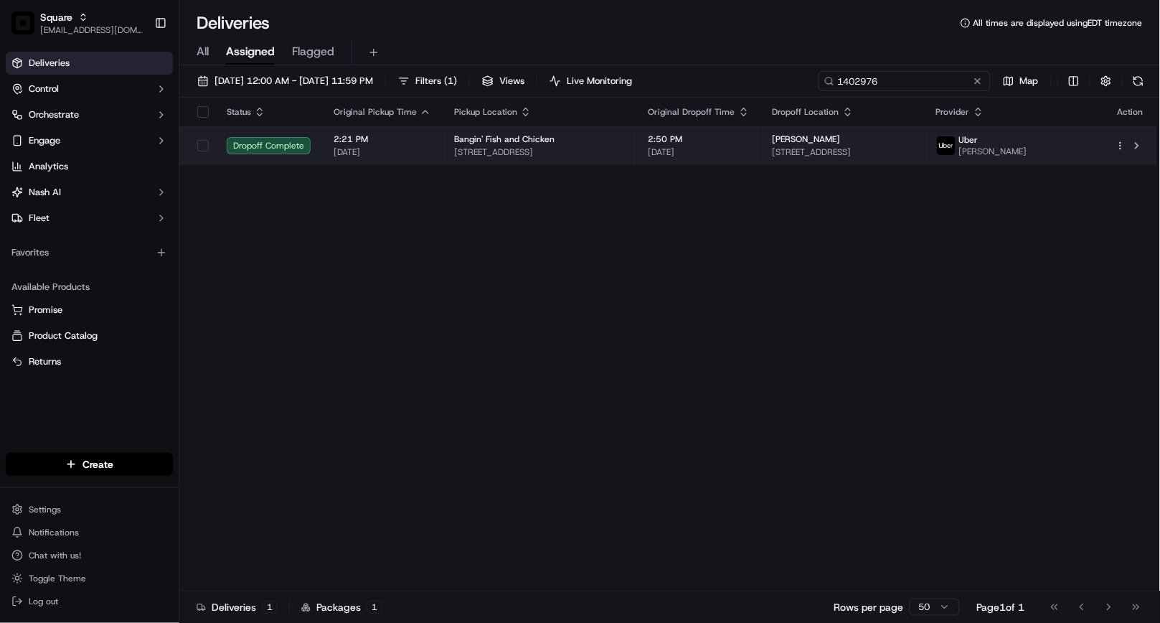
type input "1402976"
click at [581, 144] on div "Bangin' Fish and Chicken" at bounding box center [539, 138] width 171 height 11
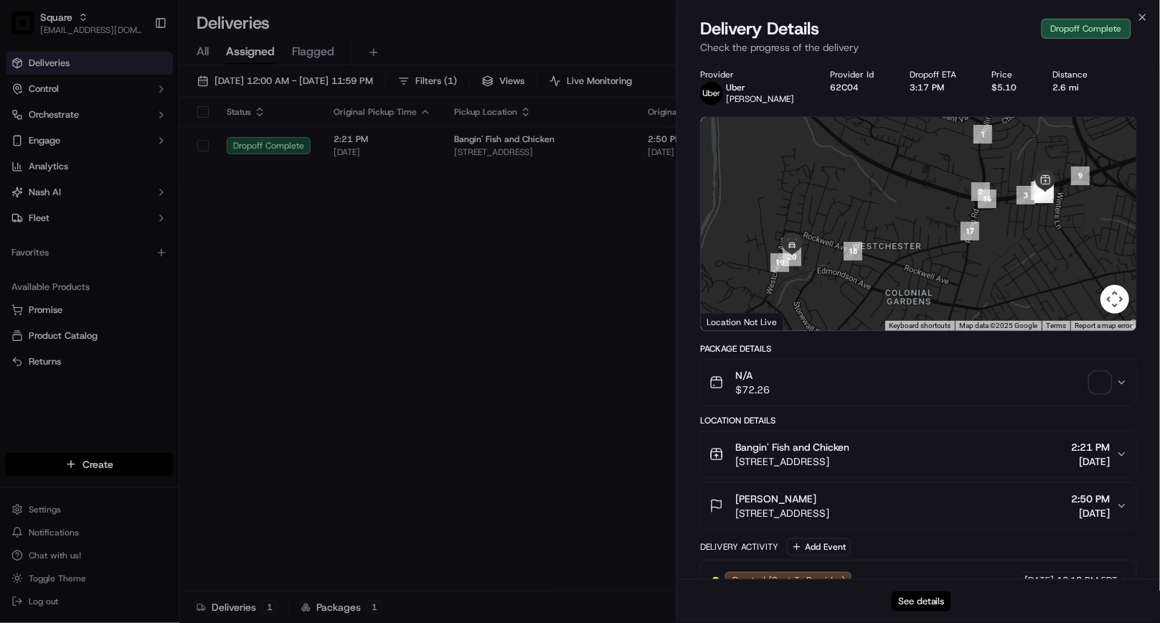
click at [918, 601] on button "See details" at bounding box center [922, 601] width 60 height 20
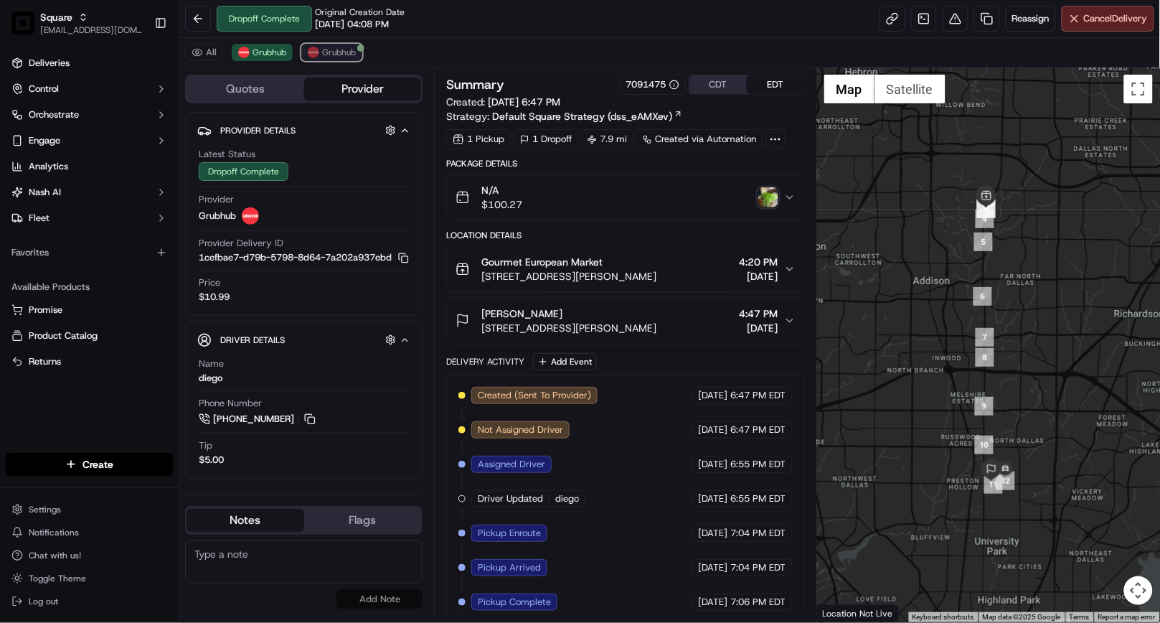
click at [344, 48] on span "Grubhub" at bounding box center [339, 52] width 34 height 11
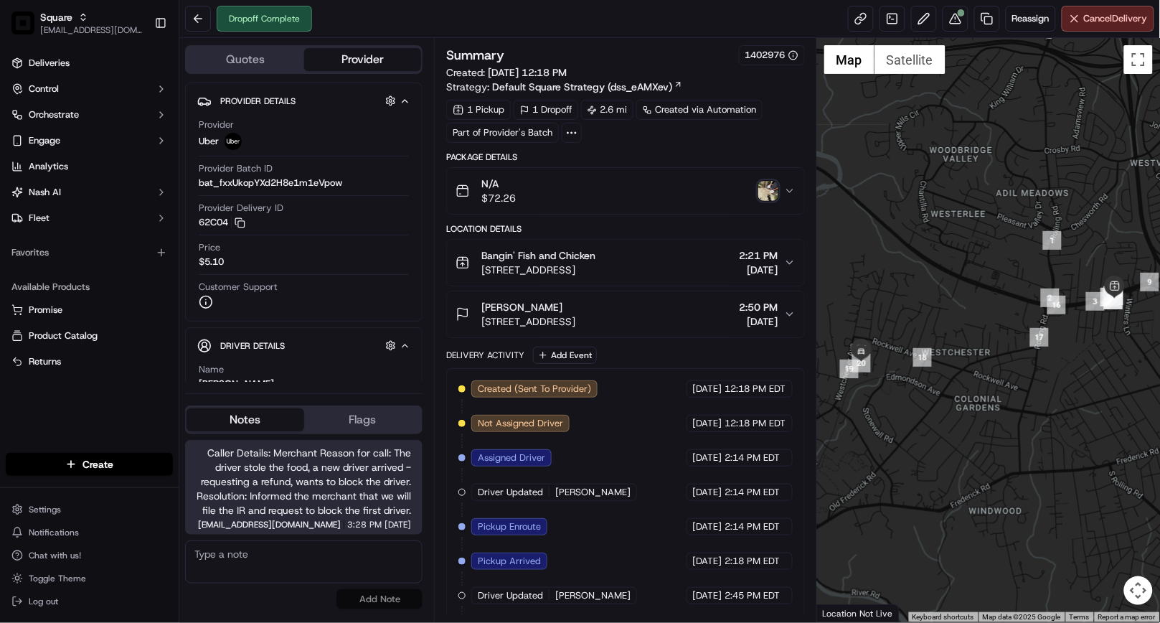
click at [720, 22] on div "Dropoff Complete Reassign Cancel Delivery" at bounding box center [669, 19] width 981 height 38
click at [953, 8] on button at bounding box center [956, 19] width 26 height 26
